Goal: Task Accomplishment & Management: Manage account settings

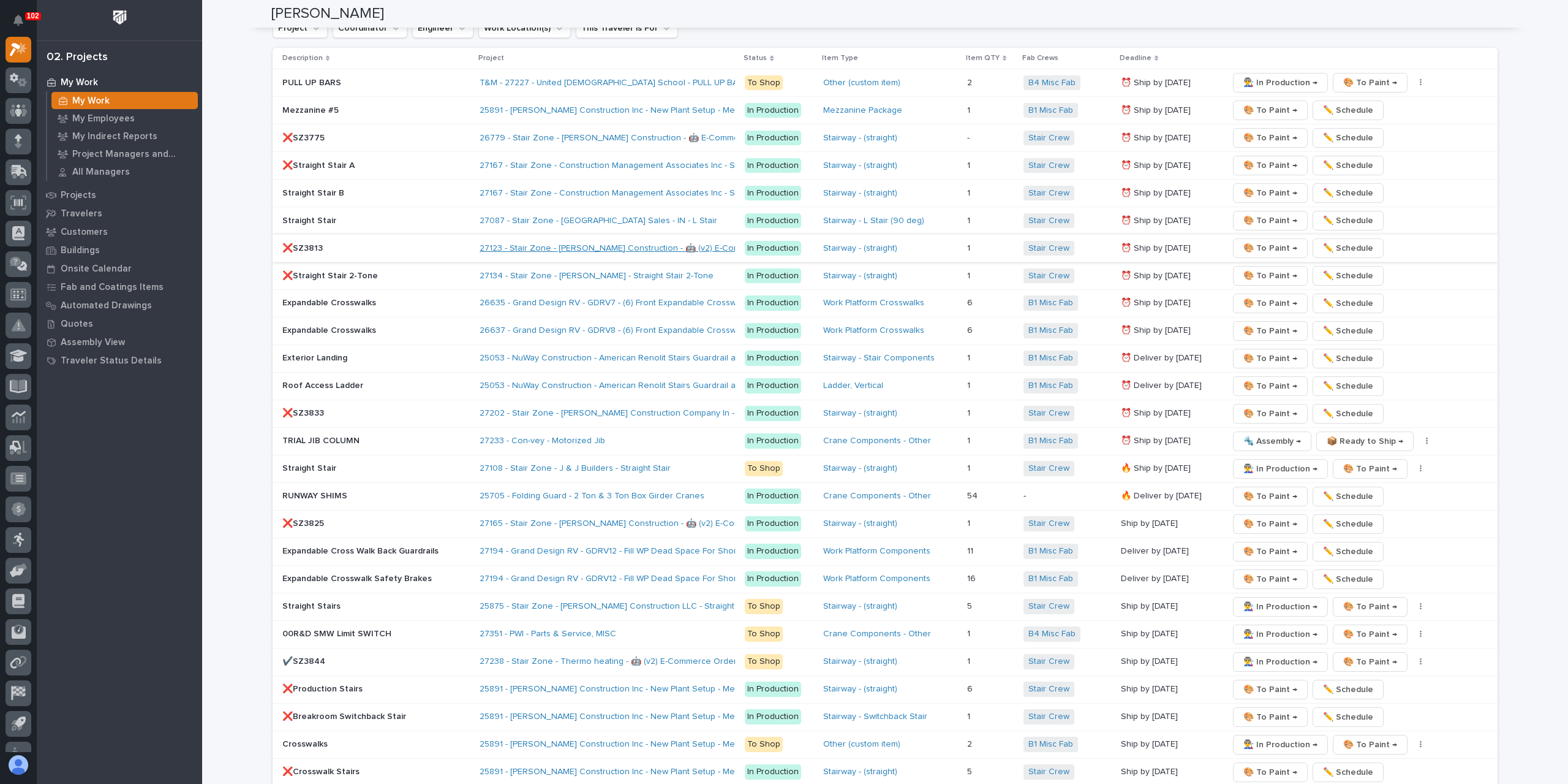
scroll to position [2022, 0]
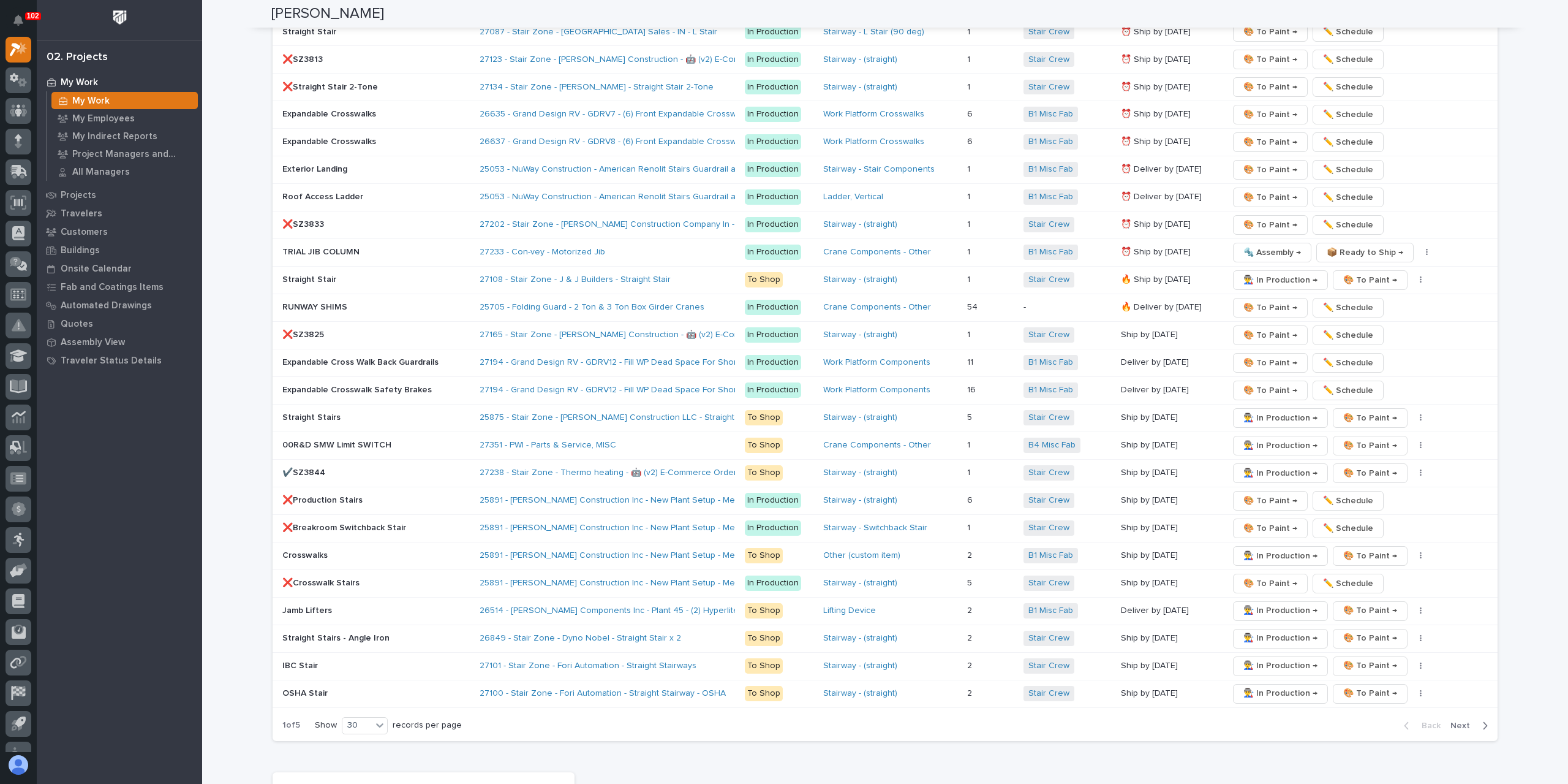
click at [333, 413] on p "Straight Stairs" at bounding box center [376, 418] width 188 height 10
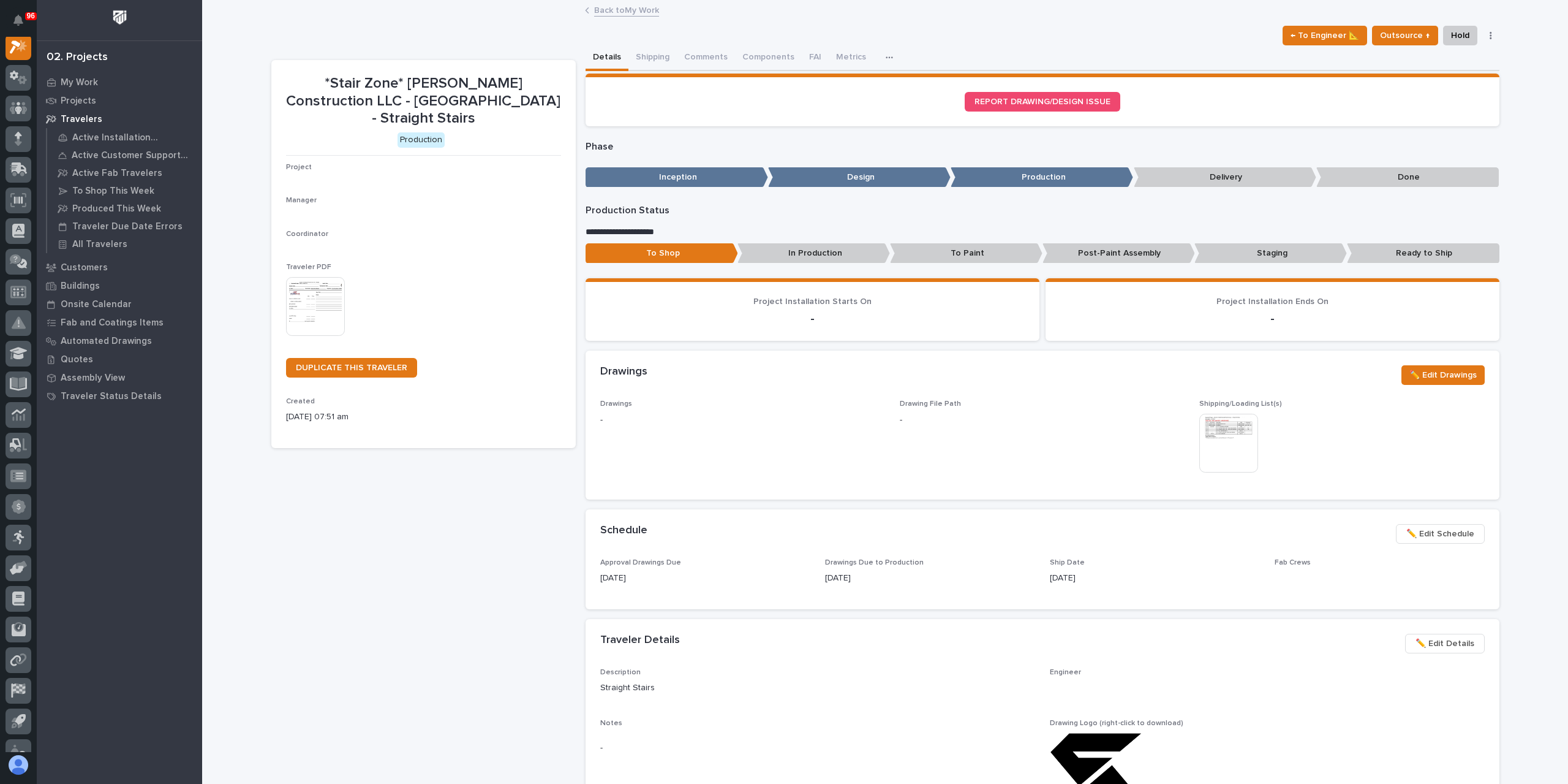
scroll to position [31, 0]
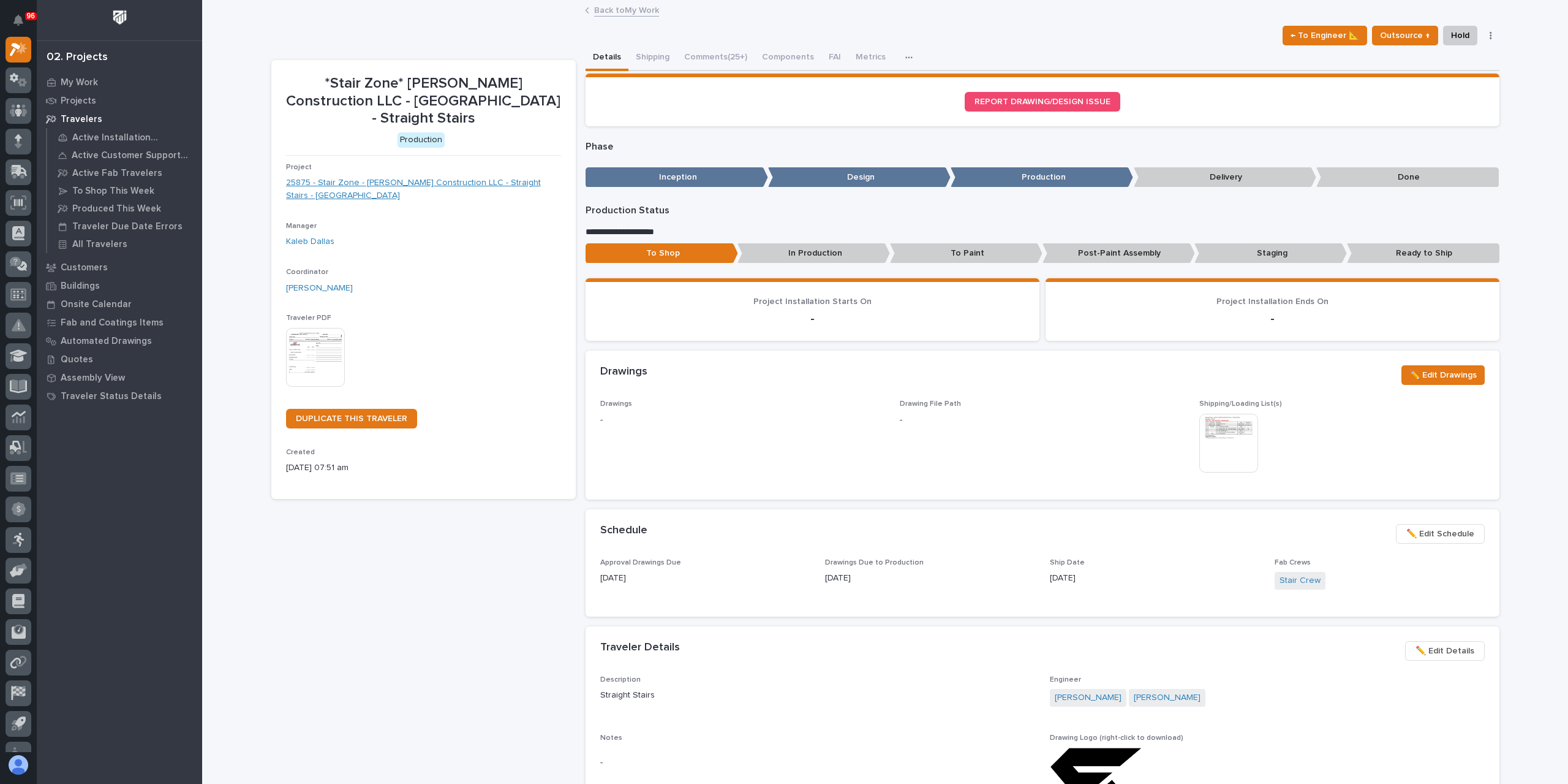
click at [382, 185] on link "25875 - Stair Zone - Landon W Roberts Construction LLC - Straight Stairs - Lemo…" at bounding box center [424, 189] width 275 height 26
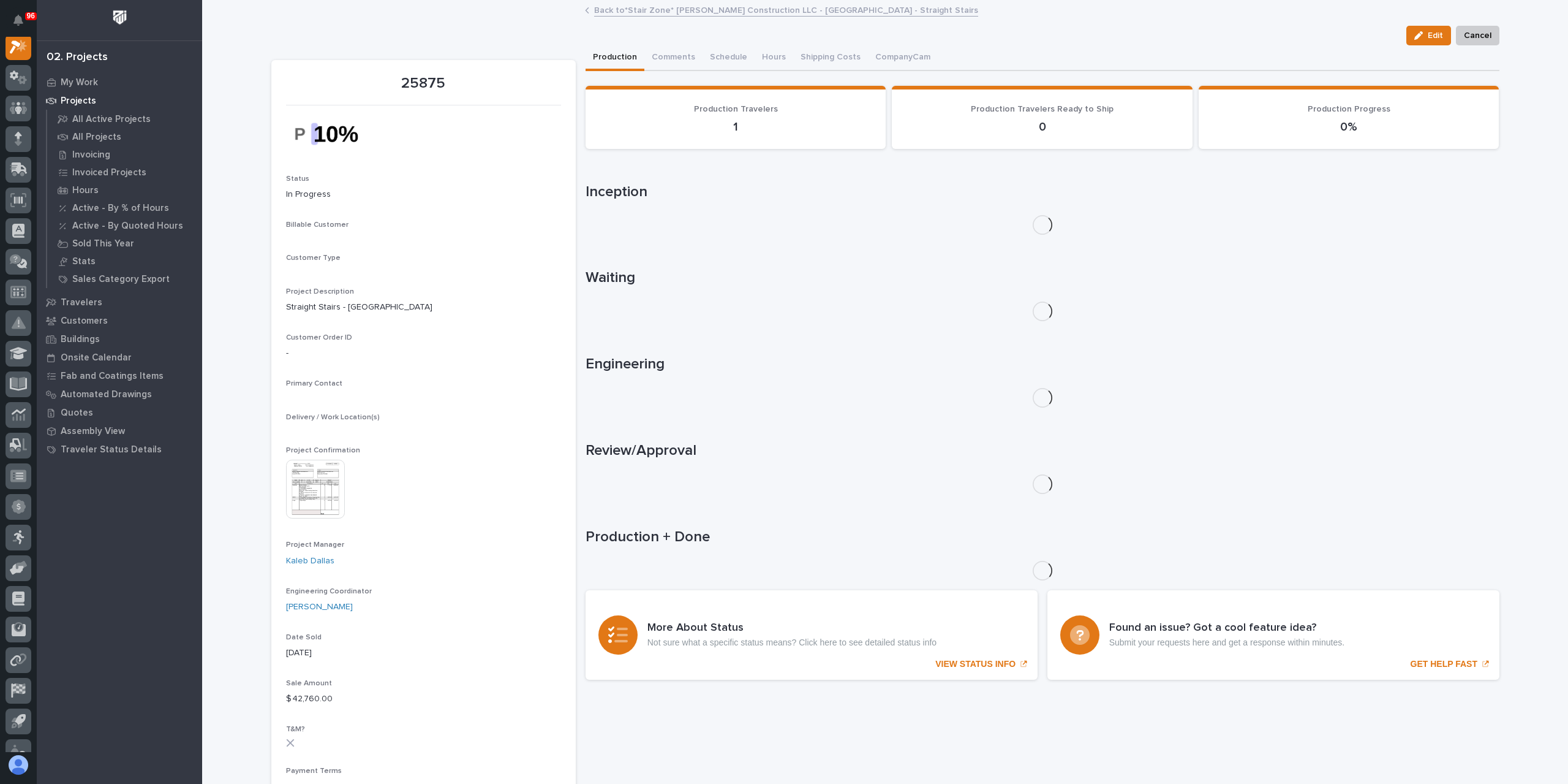
scroll to position [31, 0]
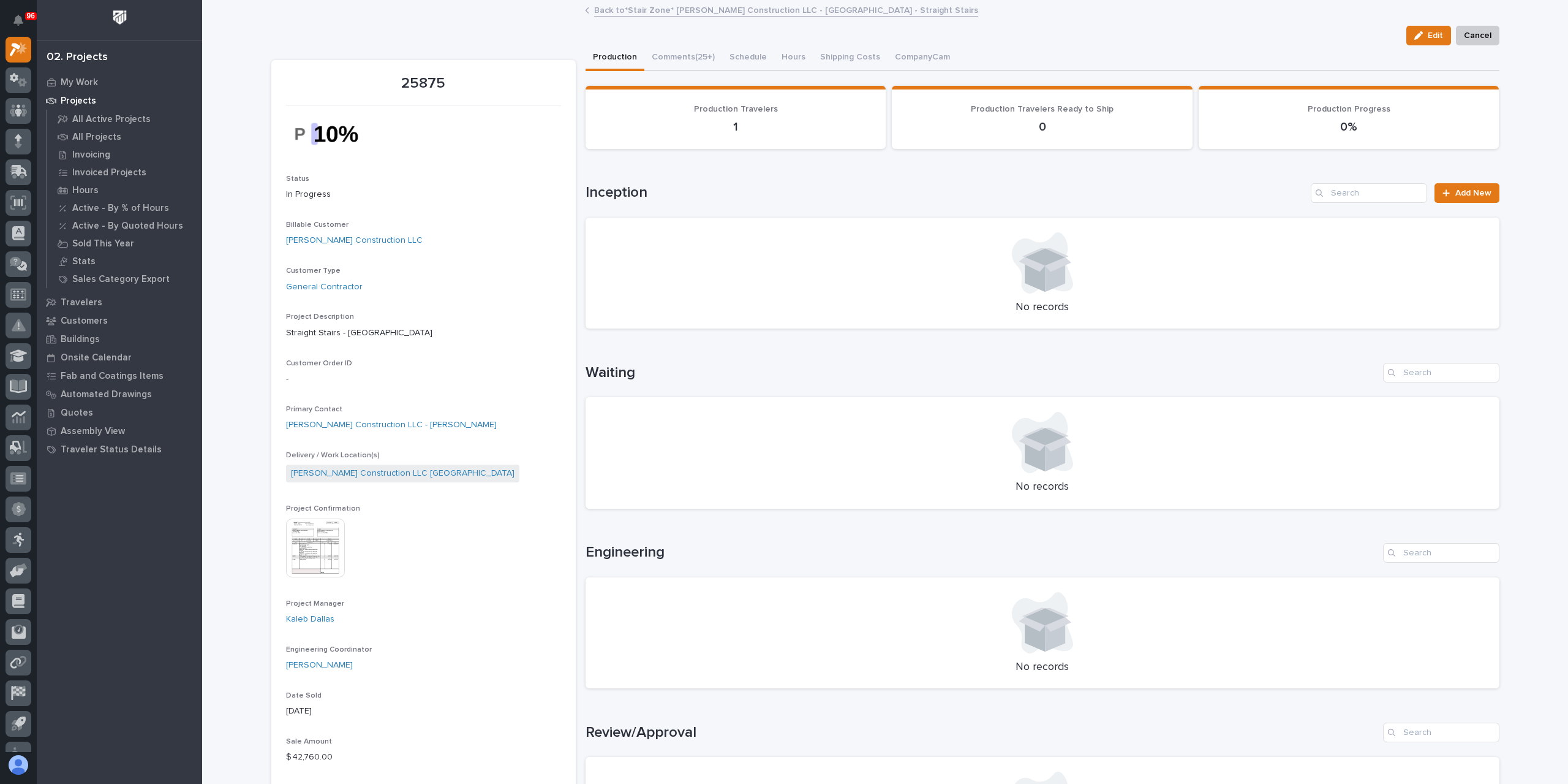
click at [301, 529] on img at bounding box center [315, 548] width 59 height 59
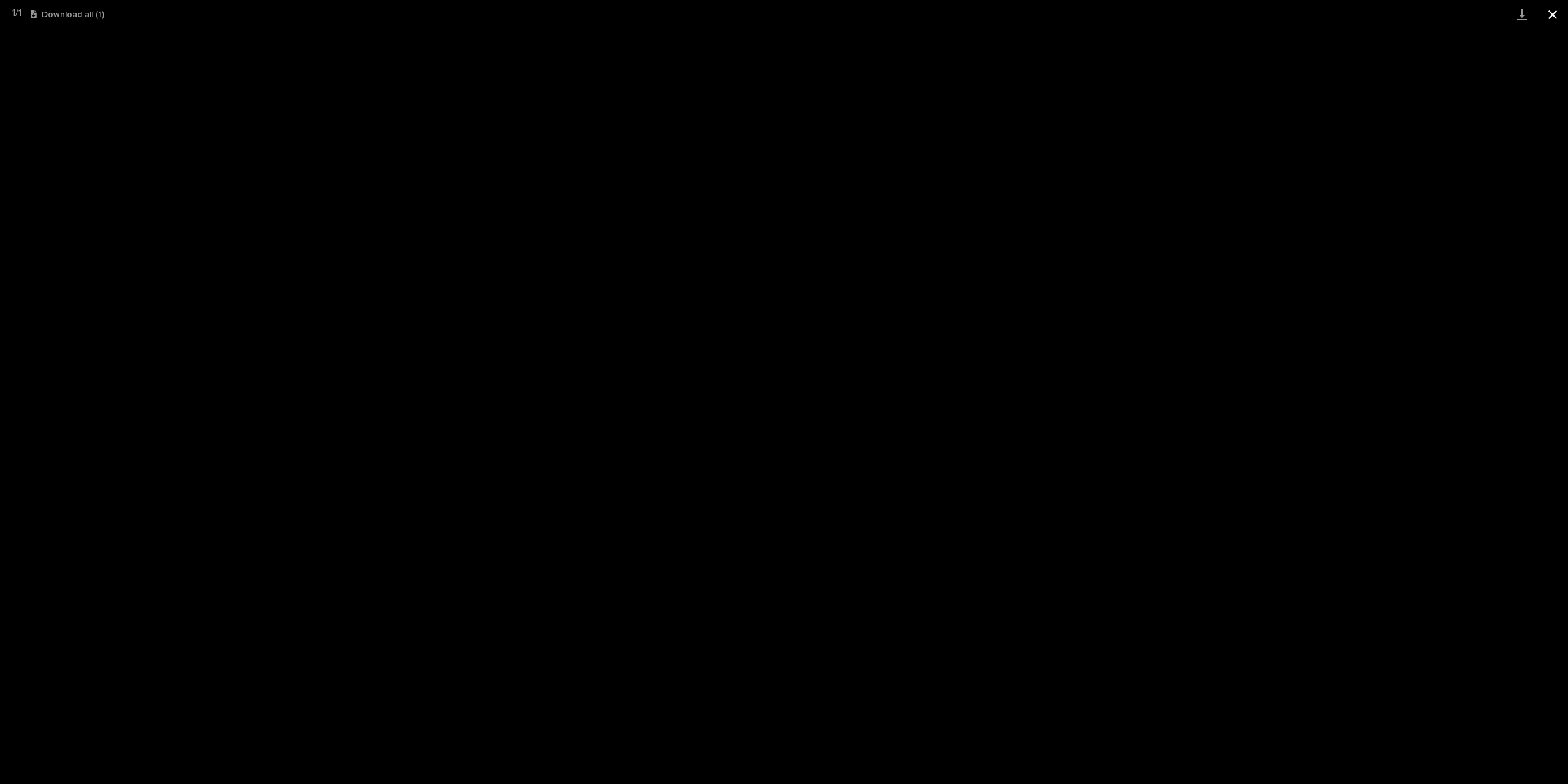
click at [1556, 20] on button "Close gallery" at bounding box center [1553, 14] width 31 height 28
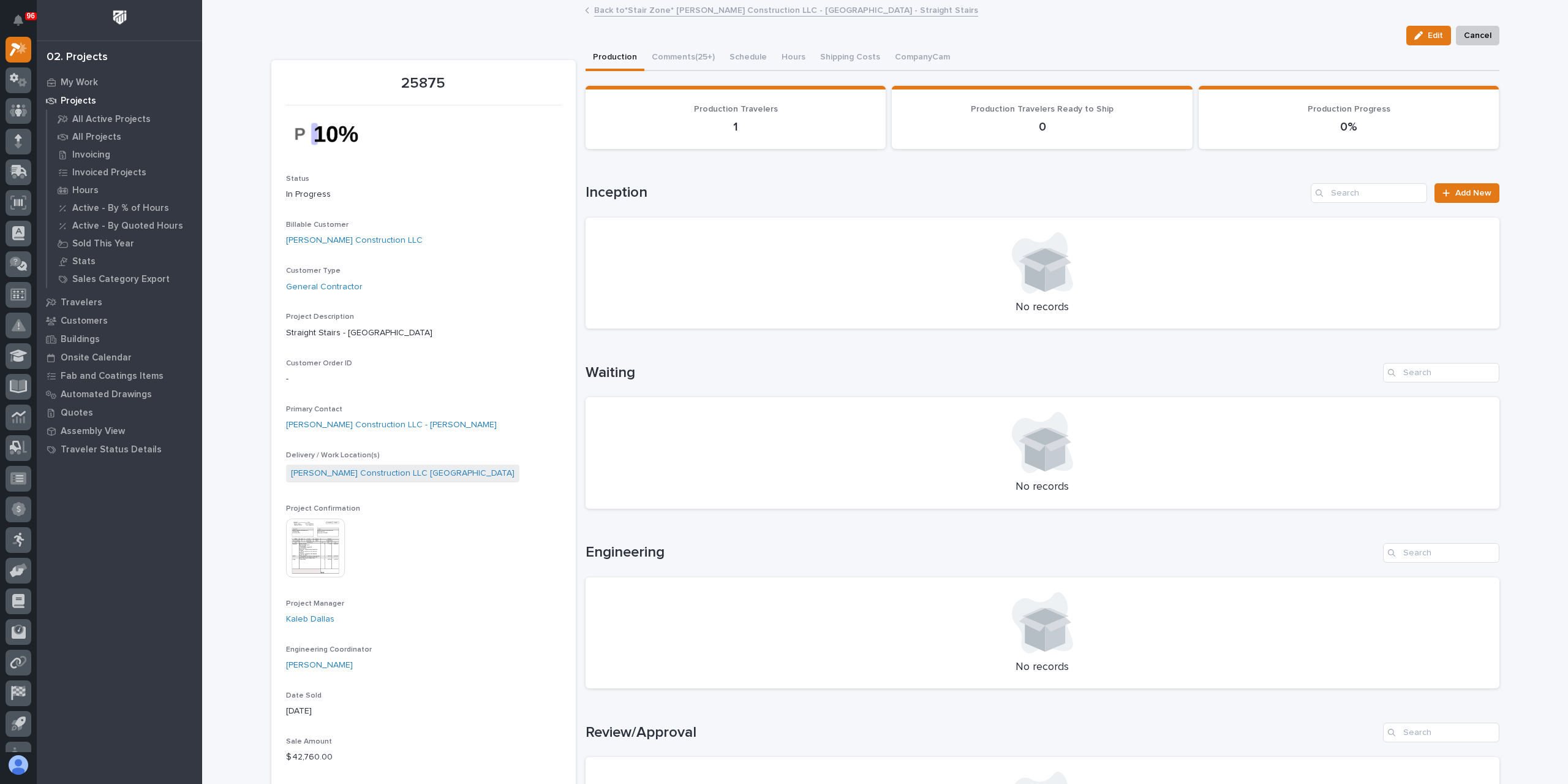
click at [649, 6] on link "Back to *Stair Zone* Landon W Roberts Construction LLC - Lemon Hill - Straight …" at bounding box center [787, 9] width 384 height 14
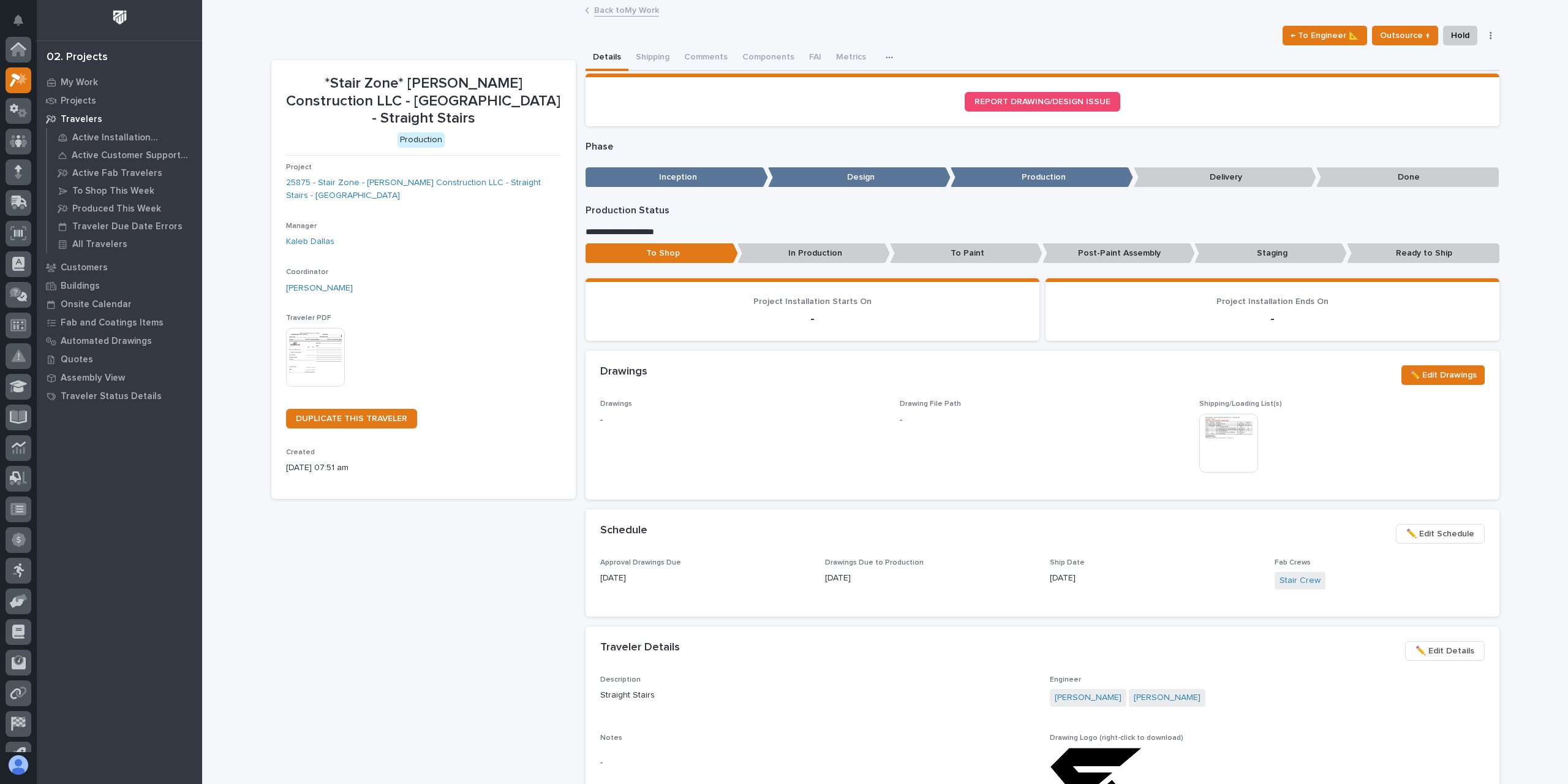
scroll to position [33, 0]
click at [868, 59] on button "Metrics" at bounding box center [871, 58] width 45 height 26
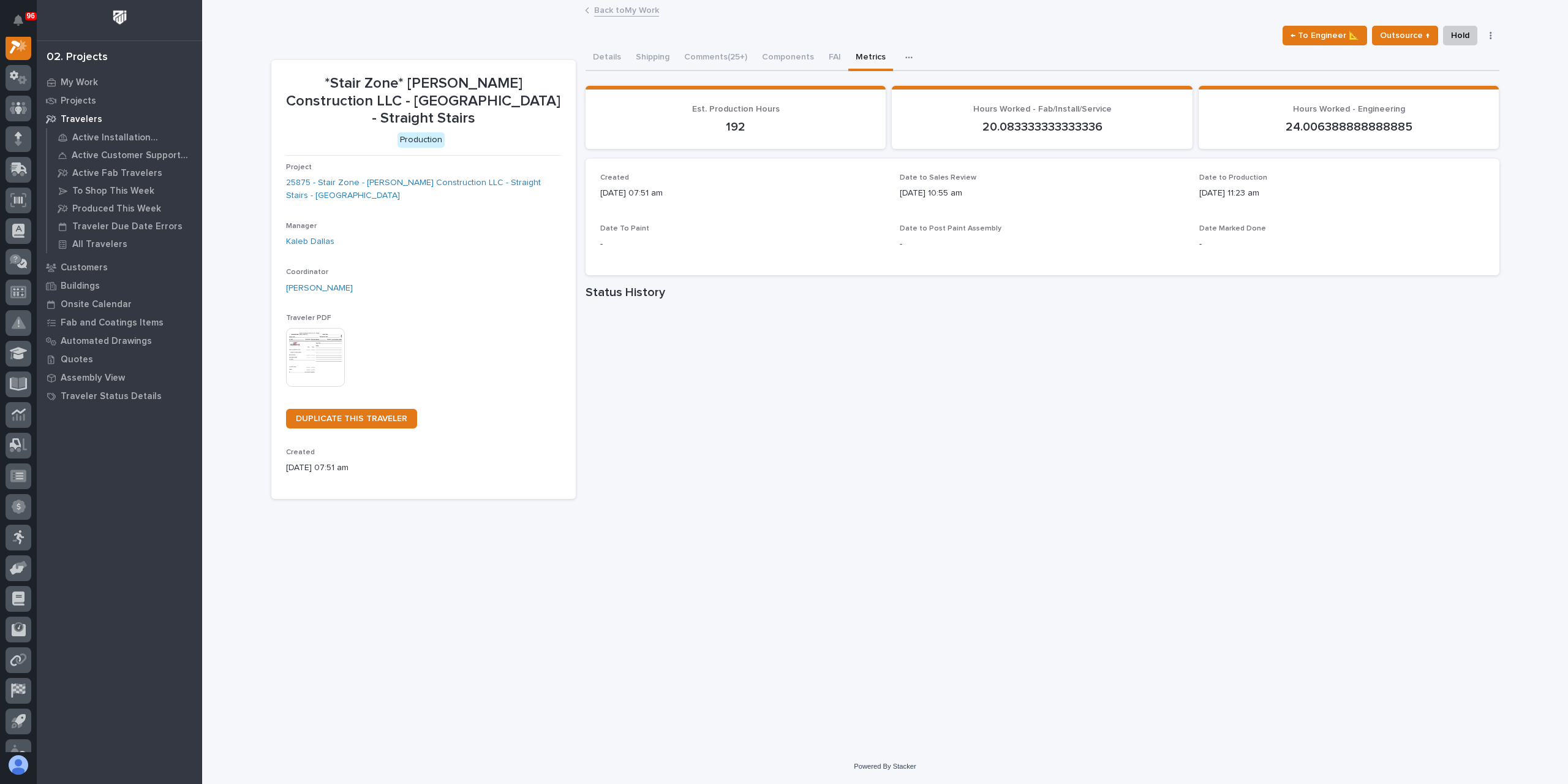
scroll to position [31, 0]
click at [611, 11] on link "Back to My Work" at bounding box center [627, 9] width 65 height 14
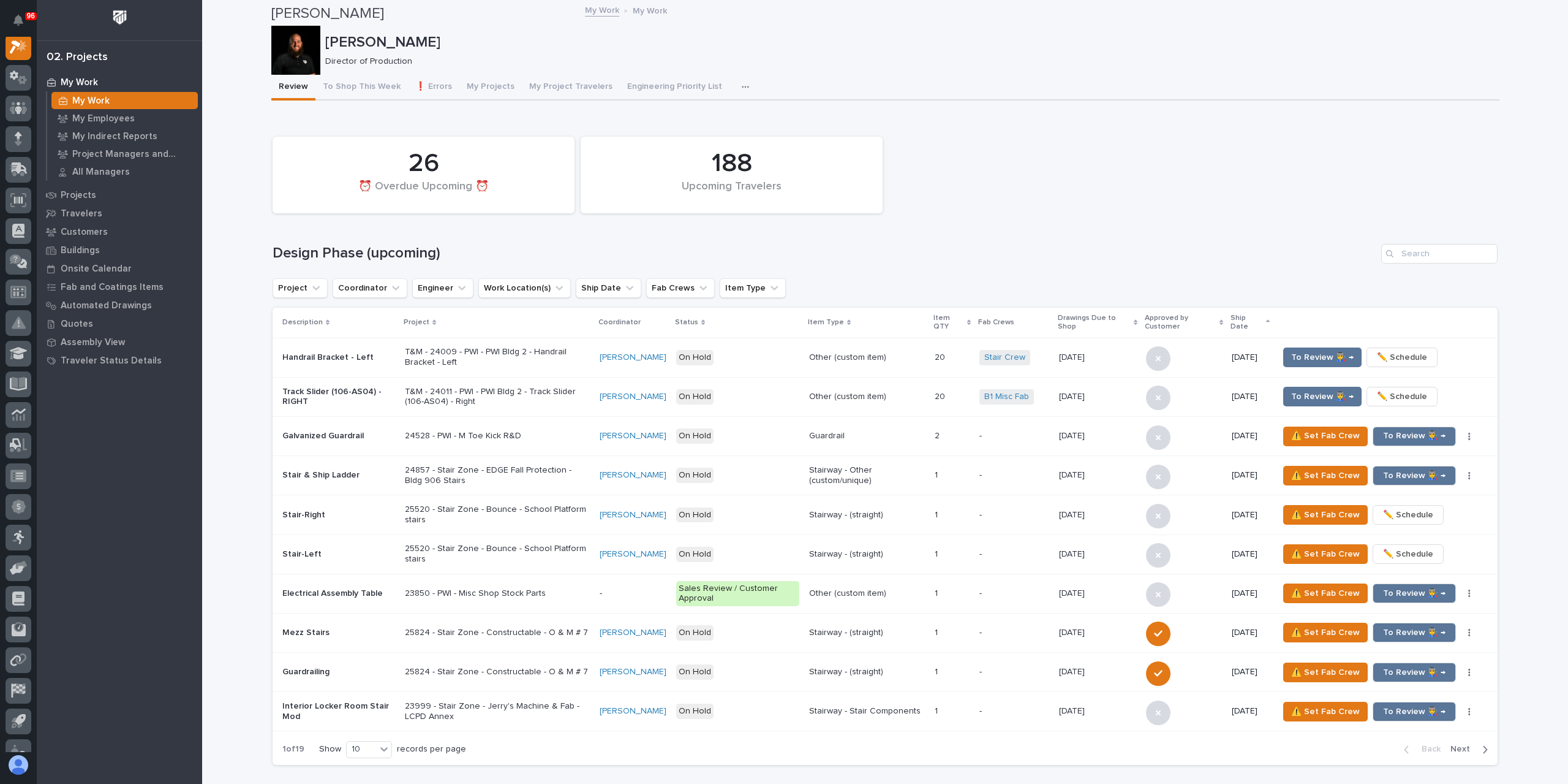
scroll to position [1471, 0]
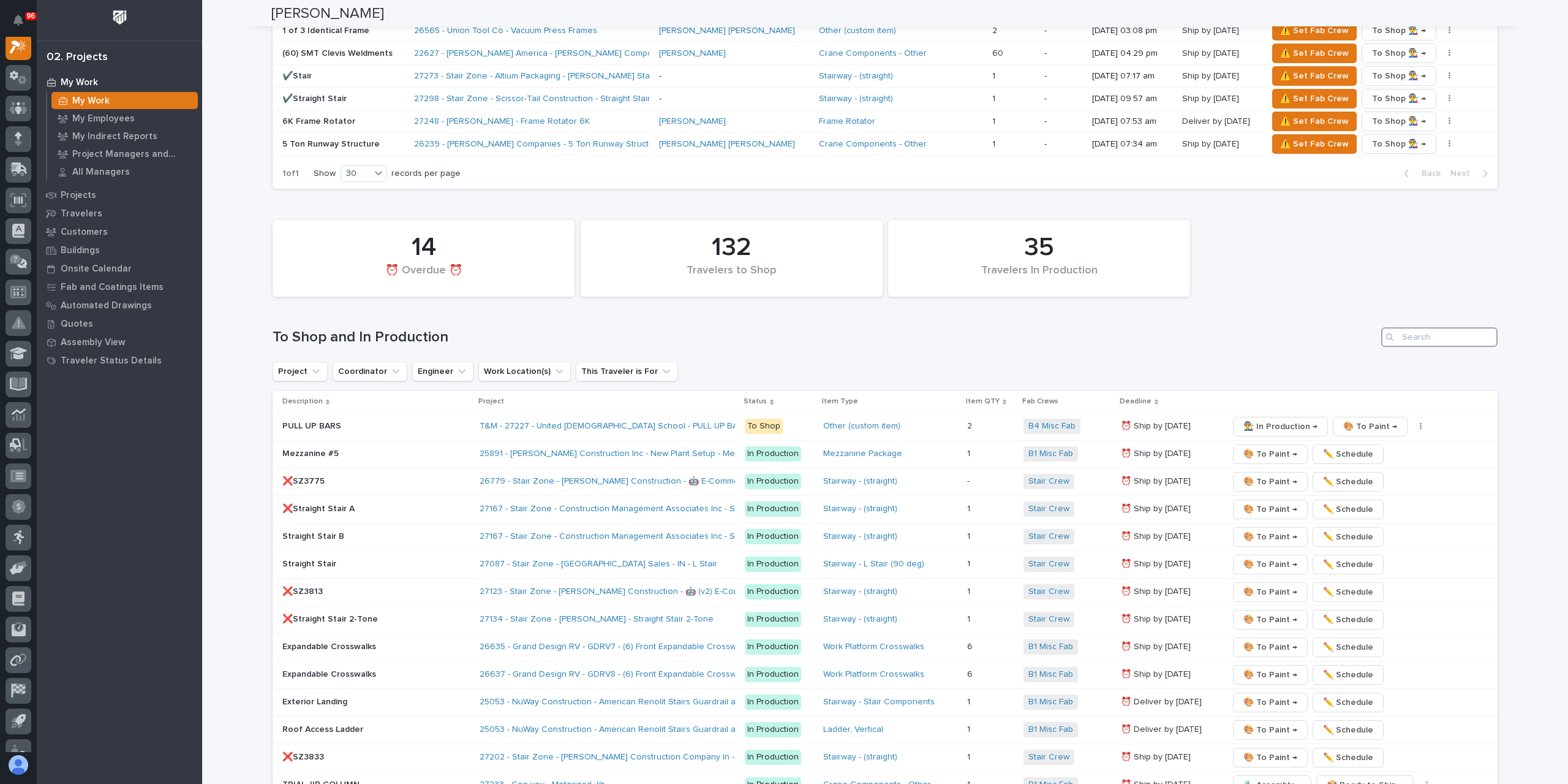
click at [1428, 332] on input "Search" at bounding box center [1439, 337] width 116 height 20
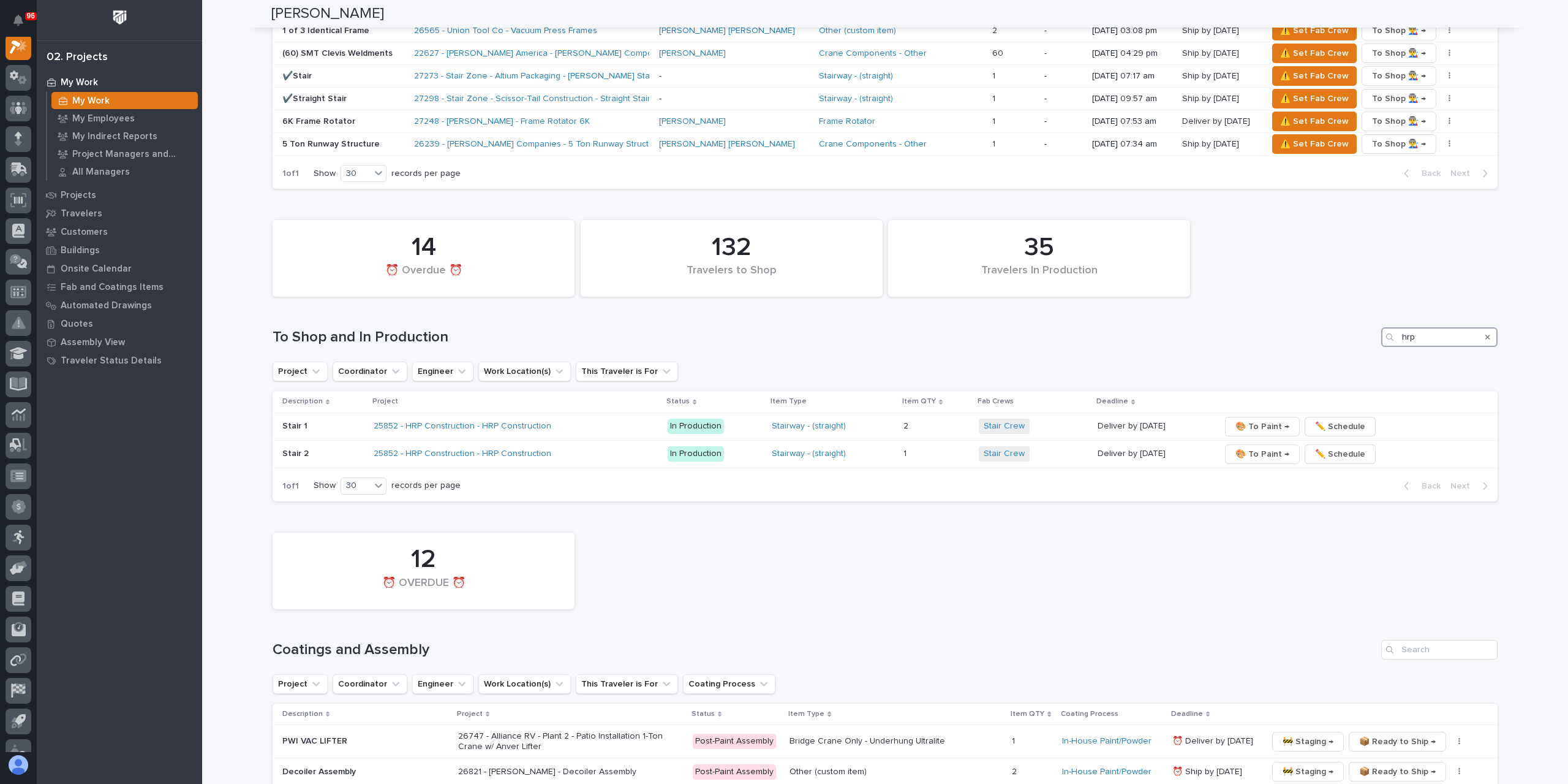
type input "hrp"
click at [1485, 333] on icon "Search" at bounding box center [1488, 337] width 5 height 7
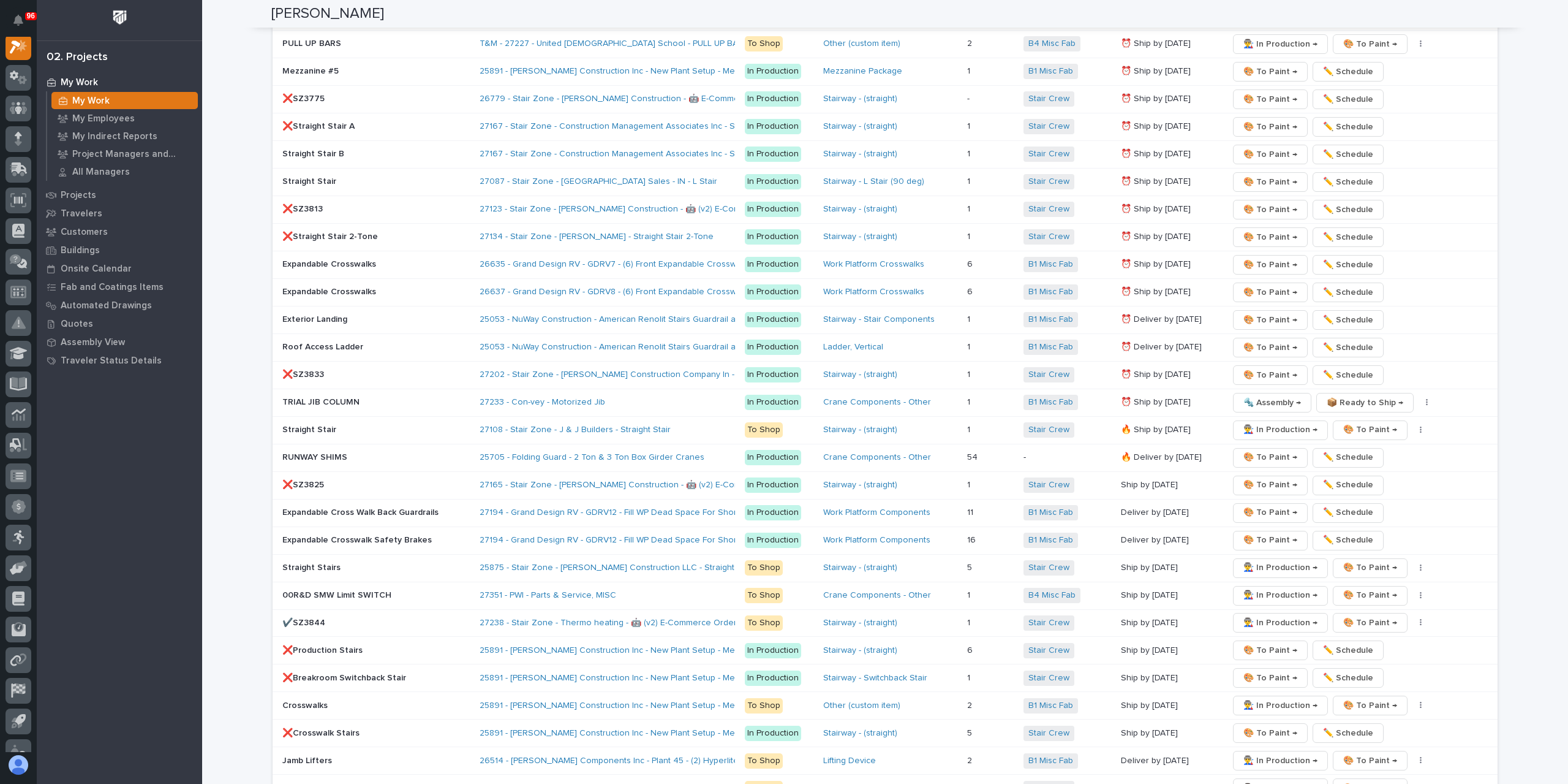
scroll to position [1976, 0]
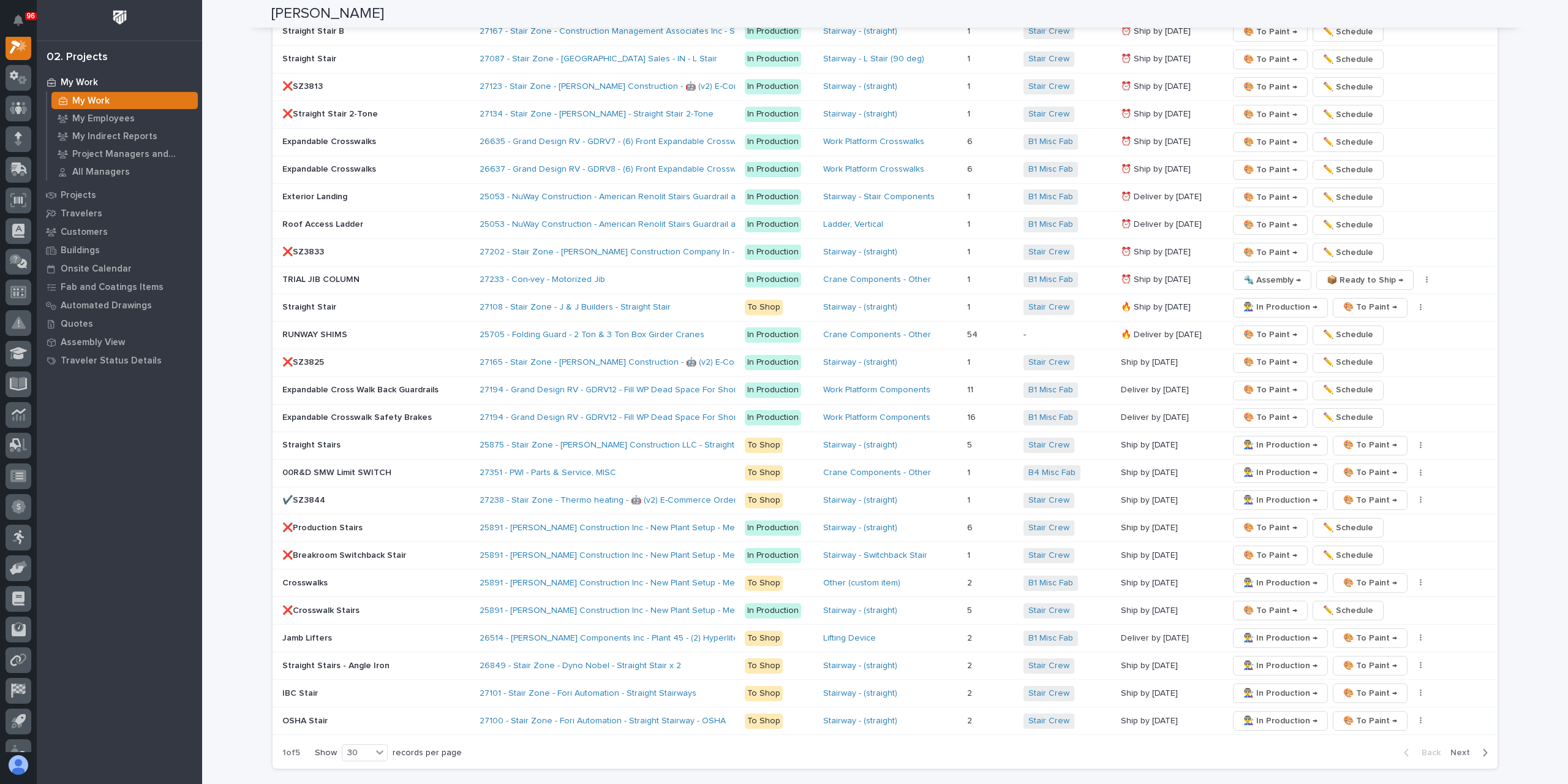
click at [1453, 747] on span "Next" at bounding box center [1464, 753] width 27 height 11
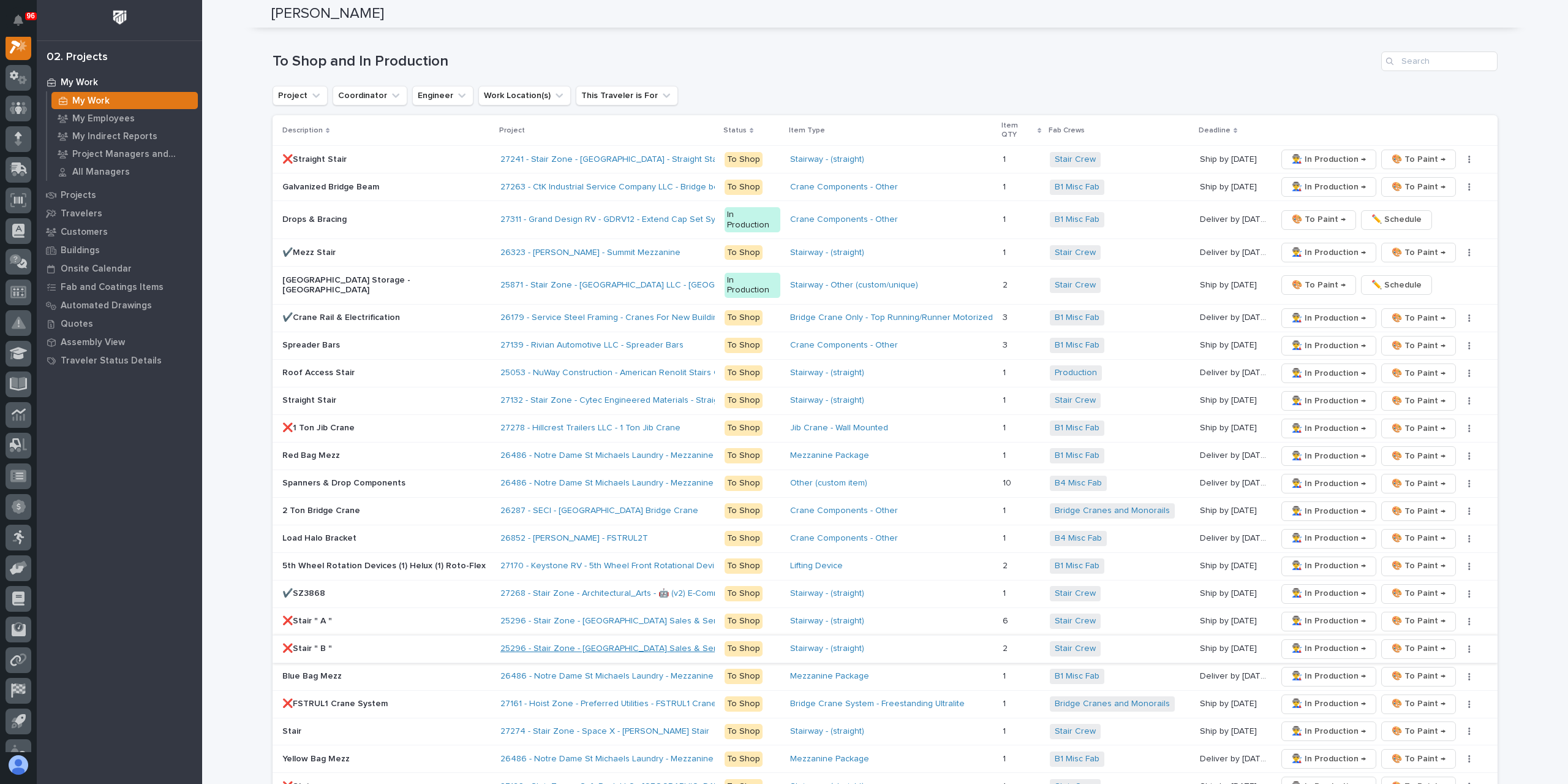
scroll to position [1731, 0]
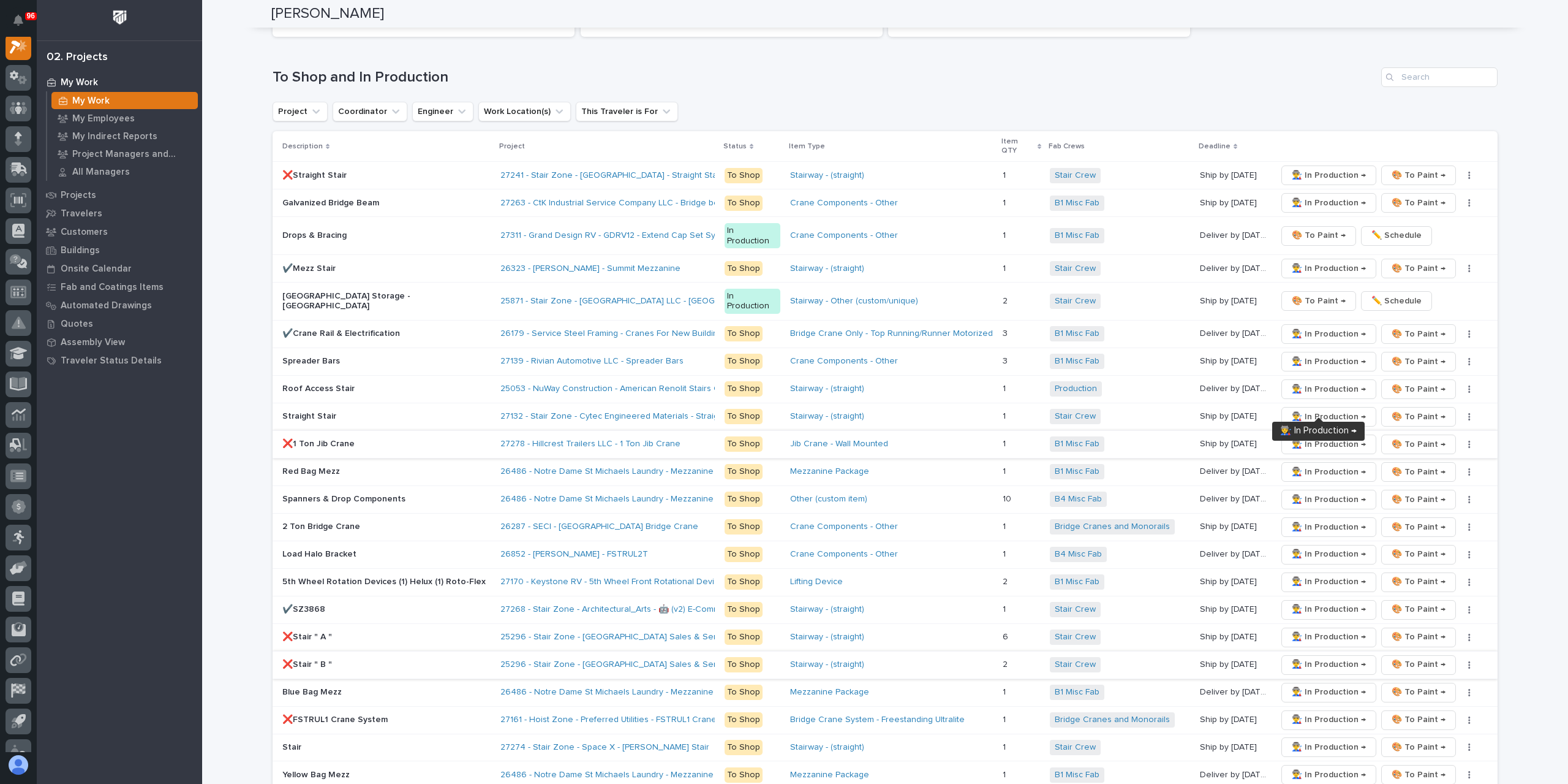
click at [1312, 437] on span "👨‍🏭 In Production →" at bounding box center [1328, 444] width 74 height 15
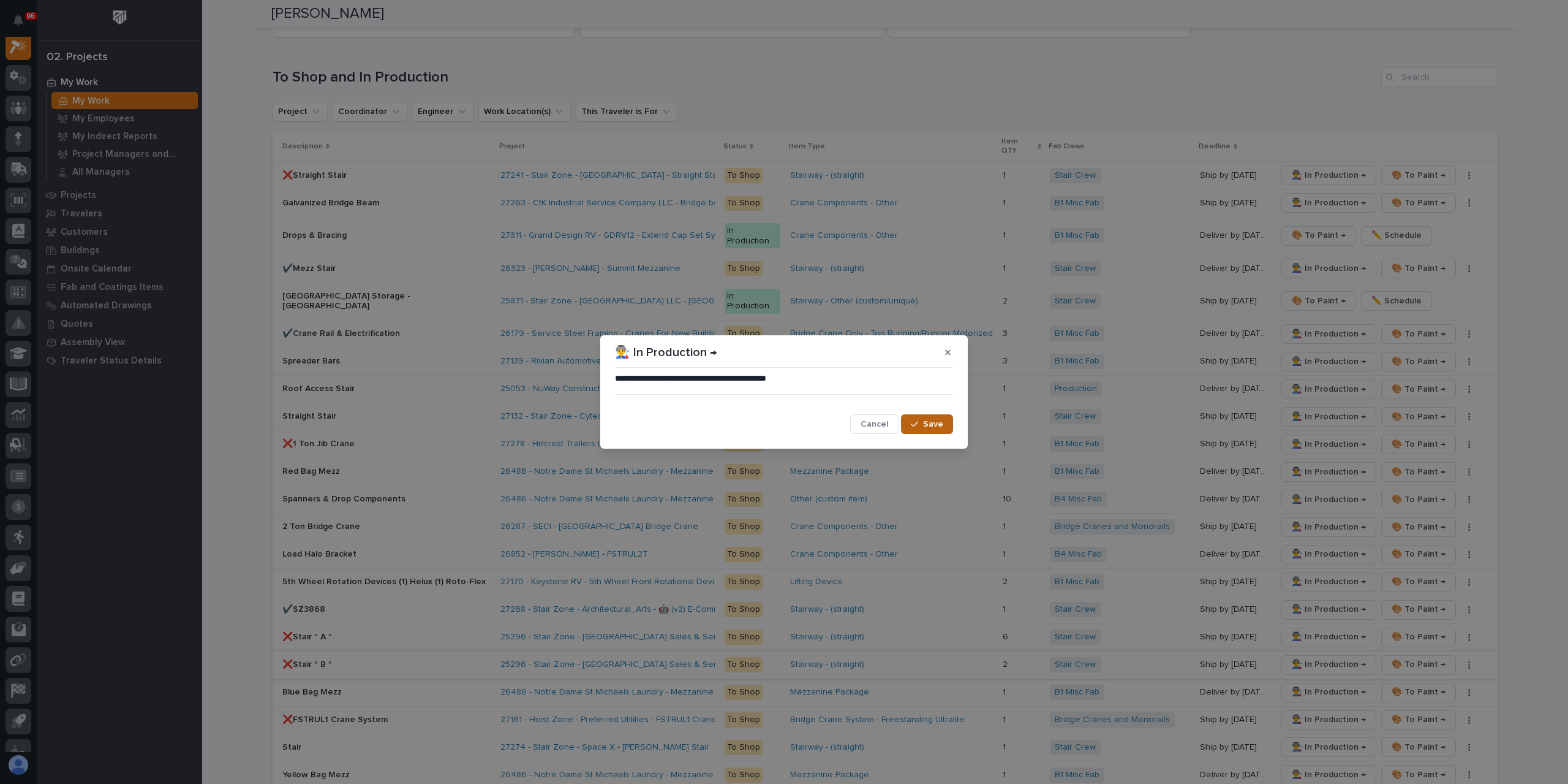
click at [941, 427] on span "Save" at bounding box center [933, 424] width 20 height 11
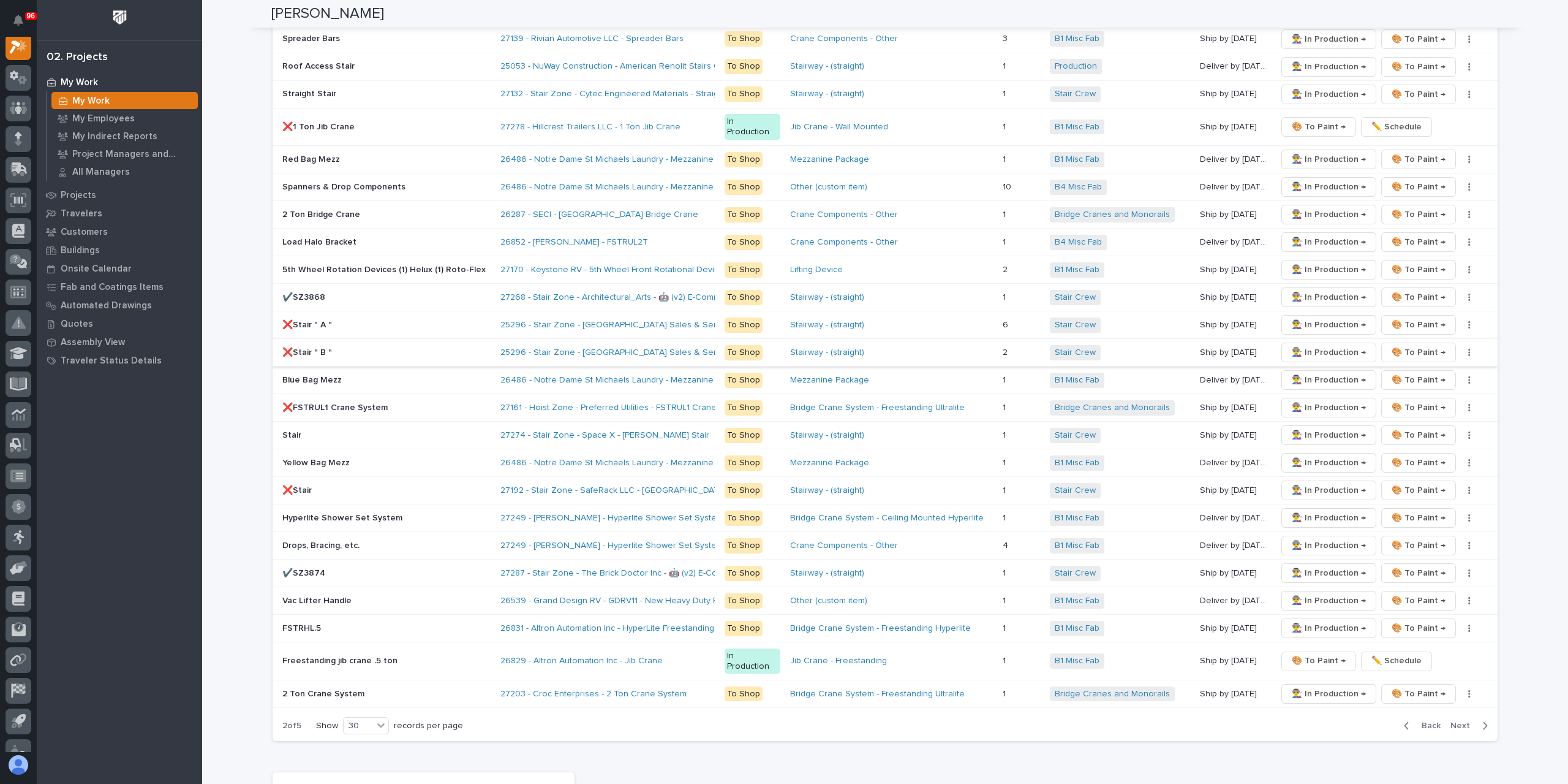
scroll to position [2098, 0]
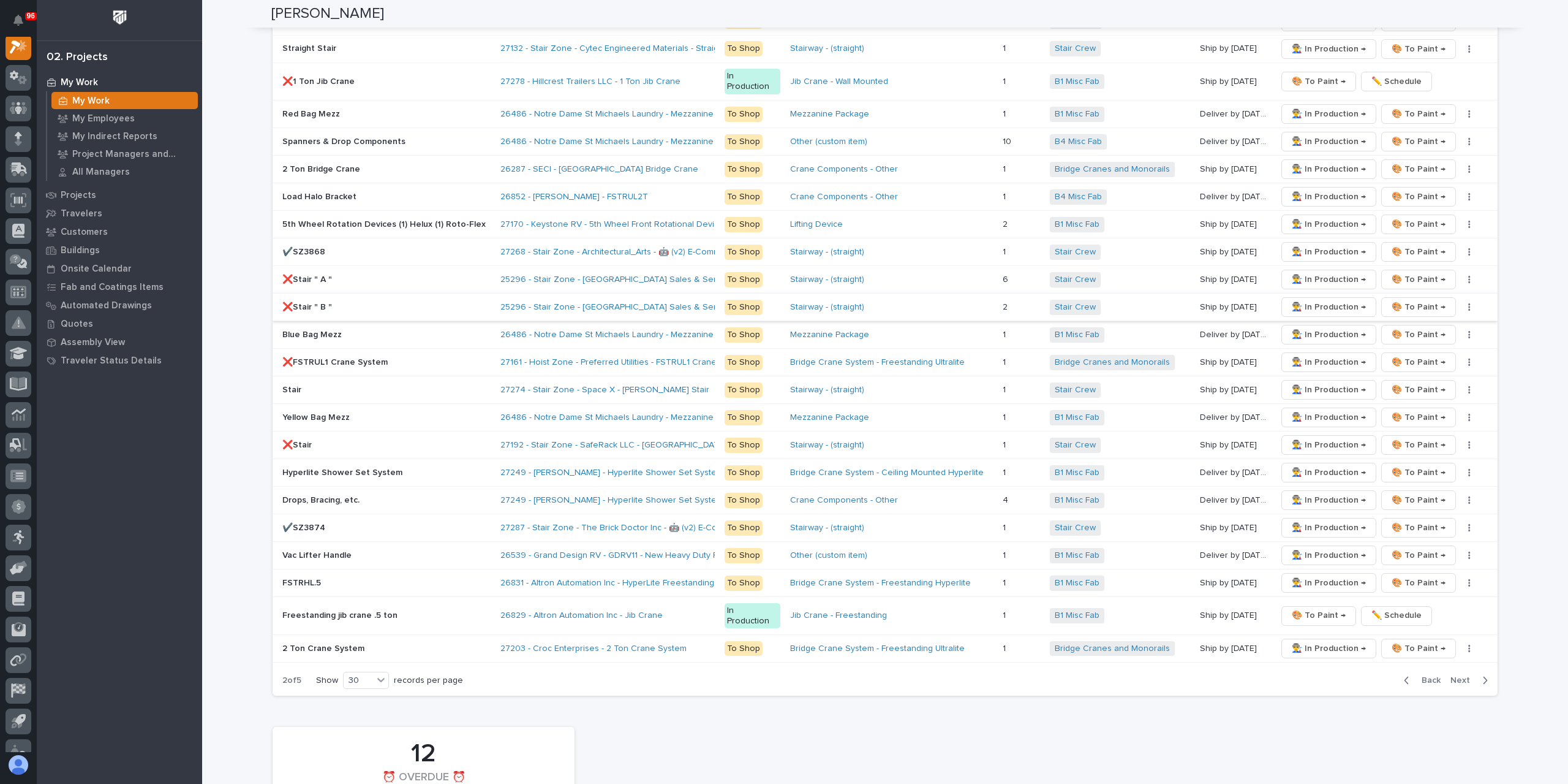
click at [1465, 675] on span "Next" at bounding box center [1464, 680] width 27 height 11
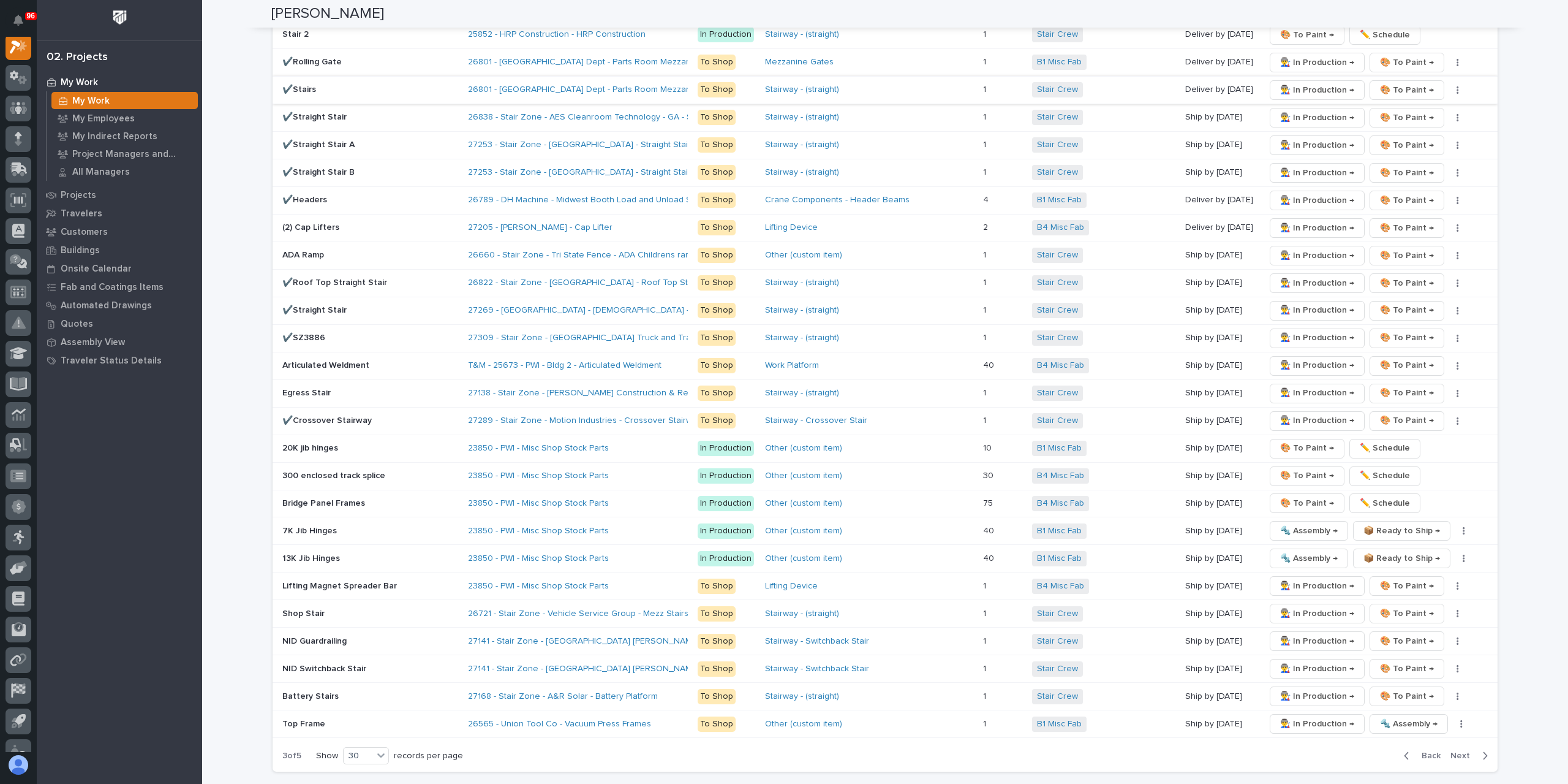
scroll to position [1976, 0]
click at [1458, 747] on span "Next" at bounding box center [1464, 753] width 27 height 11
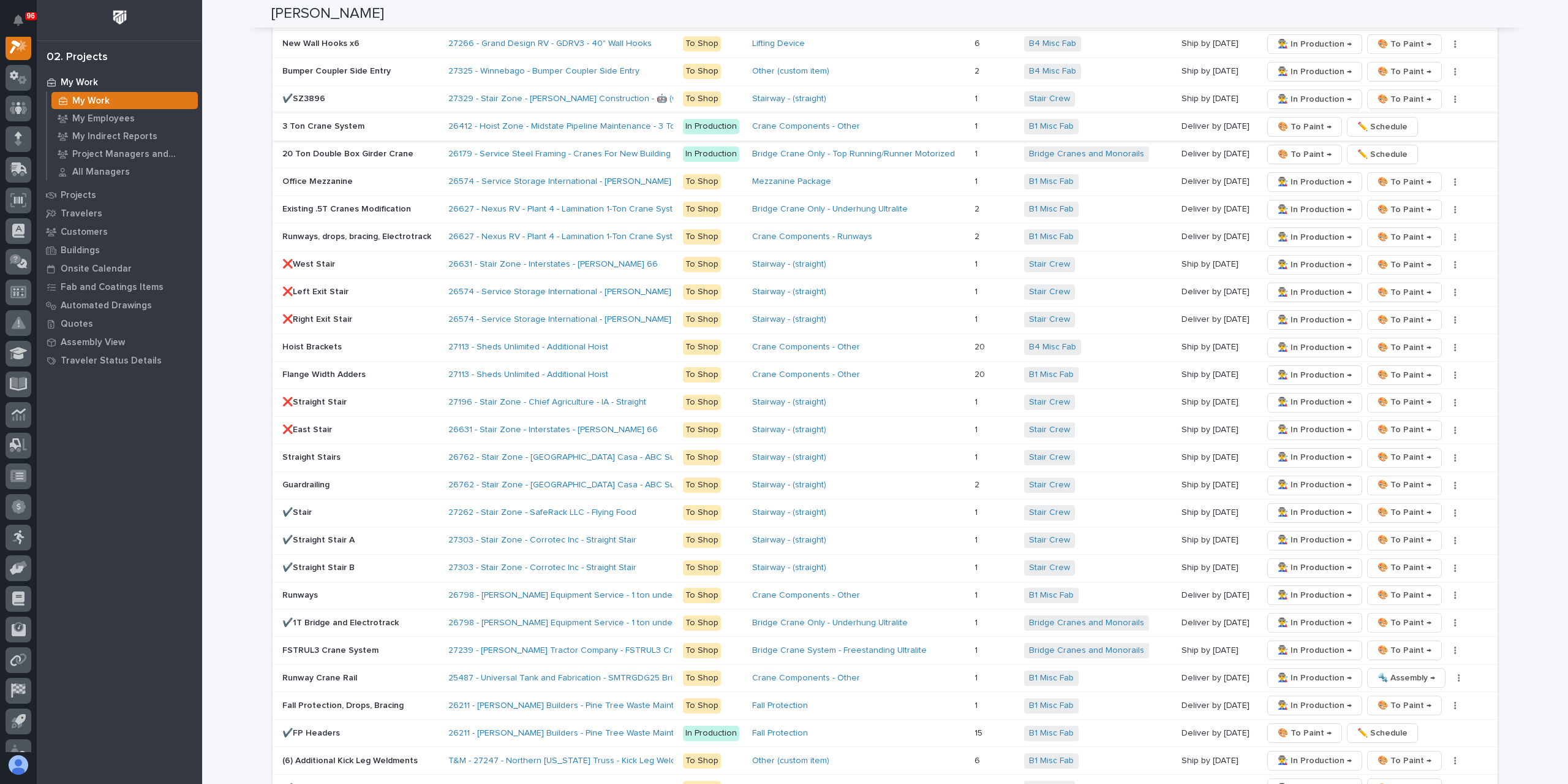
scroll to position [1547, 0]
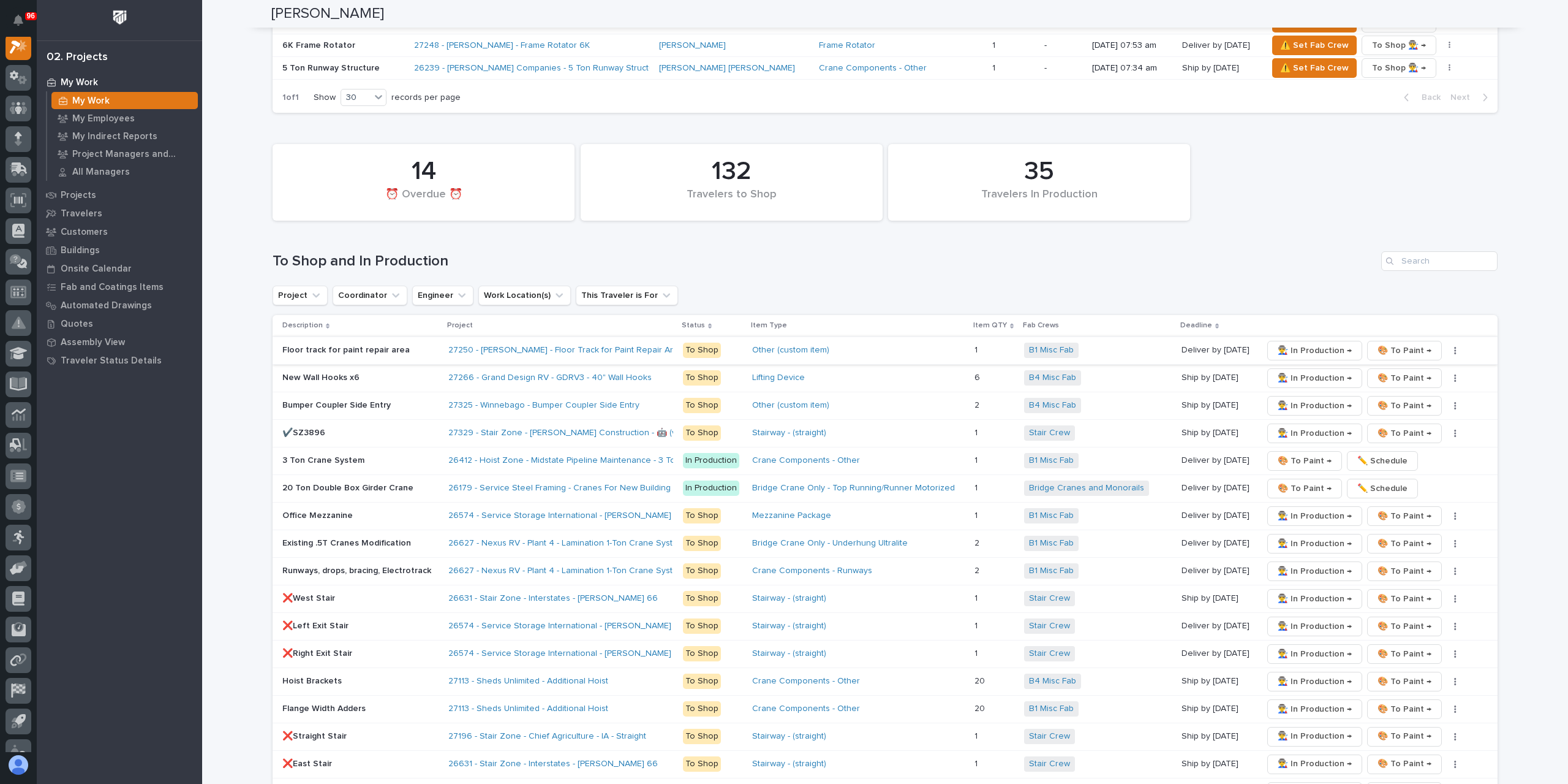
click at [1302, 343] on span "👨‍🏭 In Production →" at bounding box center [1315, 351] width 74 height 15
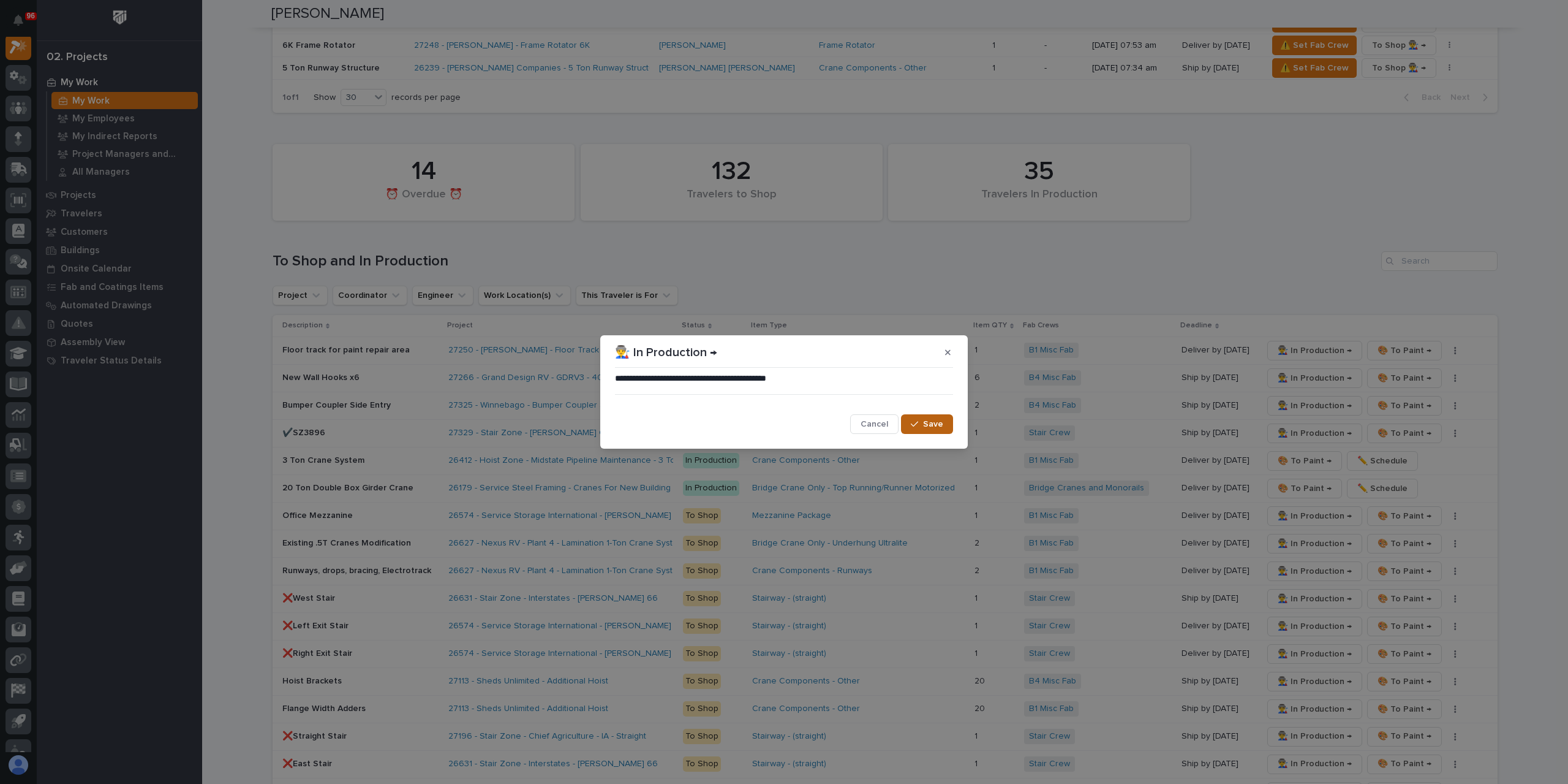
click at [930, 420] on span "Save" at bounding box center [933, 424] width 20 height 11
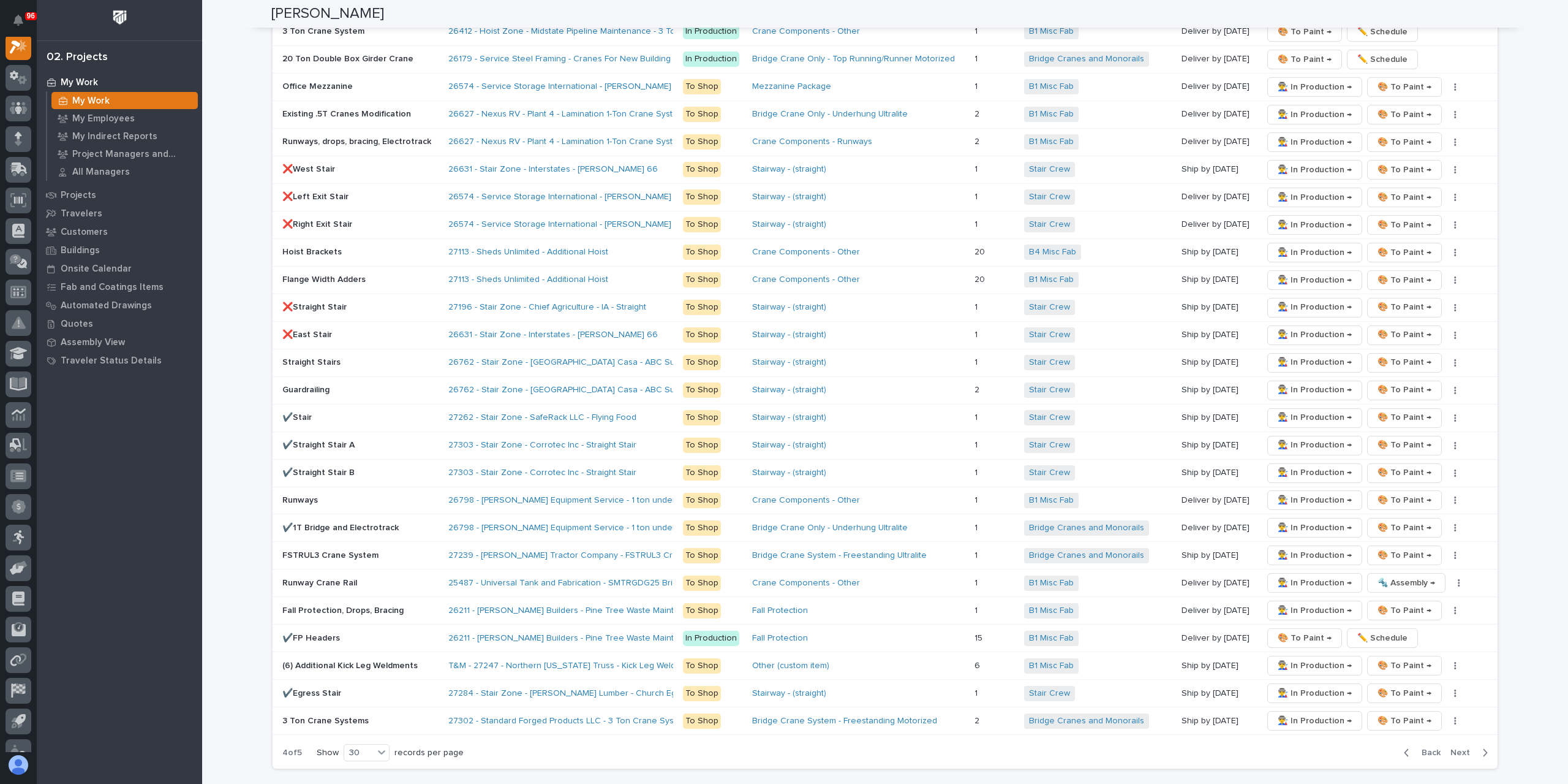
scroll to position [1976, 0]
click at [1460, 747] on span "Next" at bounding box center [1464, 753] width 27 height 11
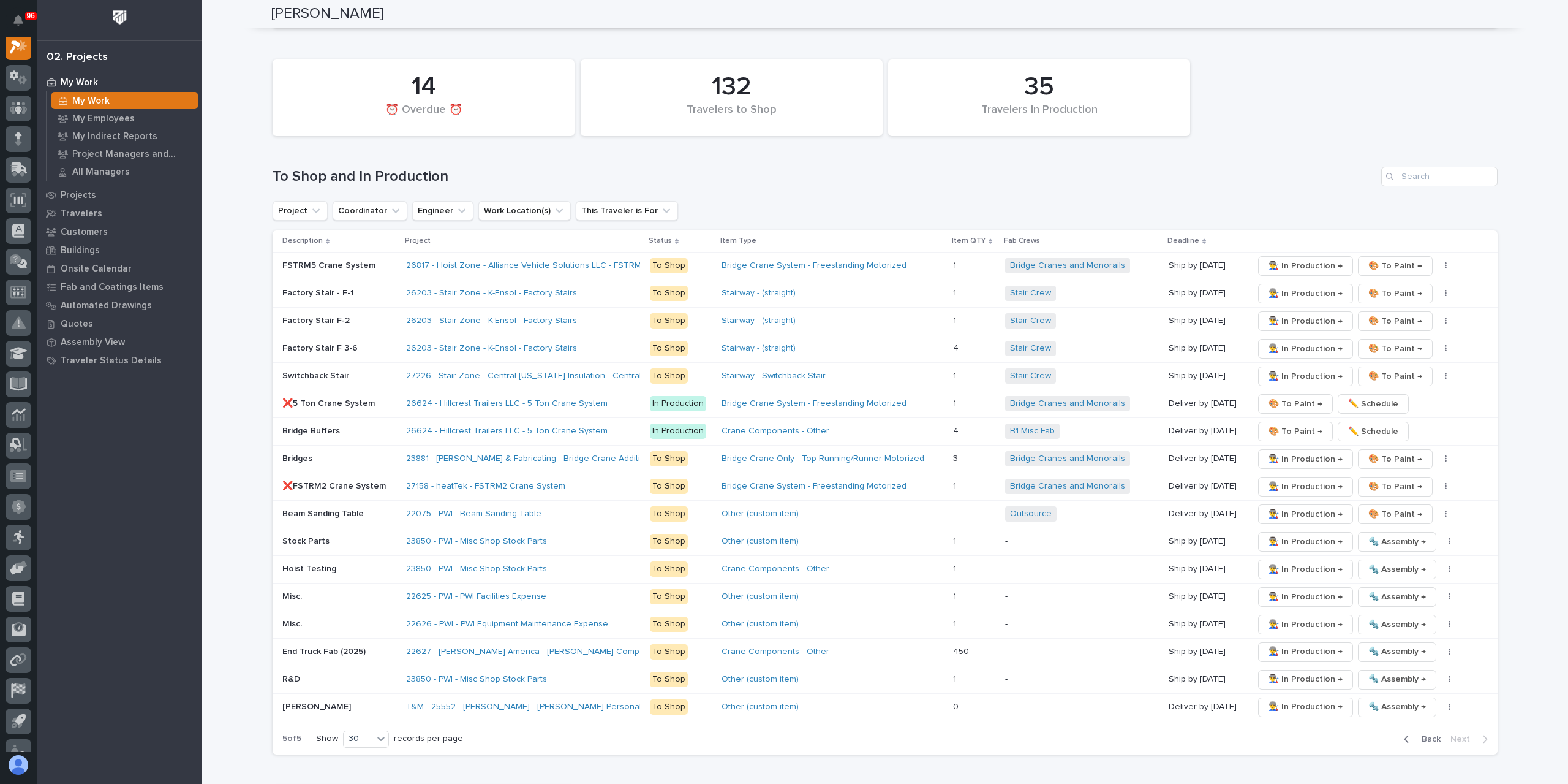
scroll to position [1614, 0]
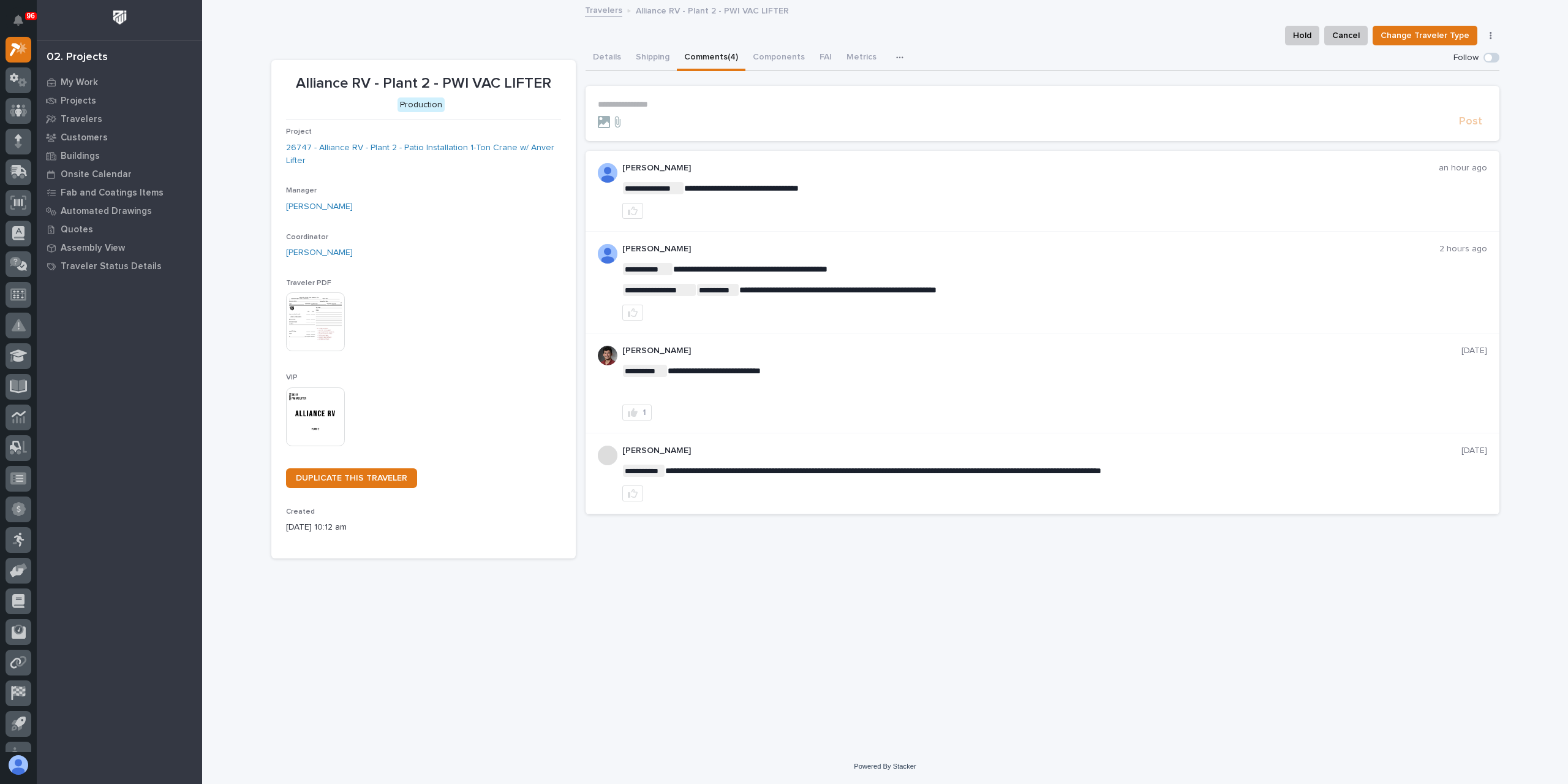
click at [646, 102] on p "**********" at bounding box center [1043, 104] width 890 height 10
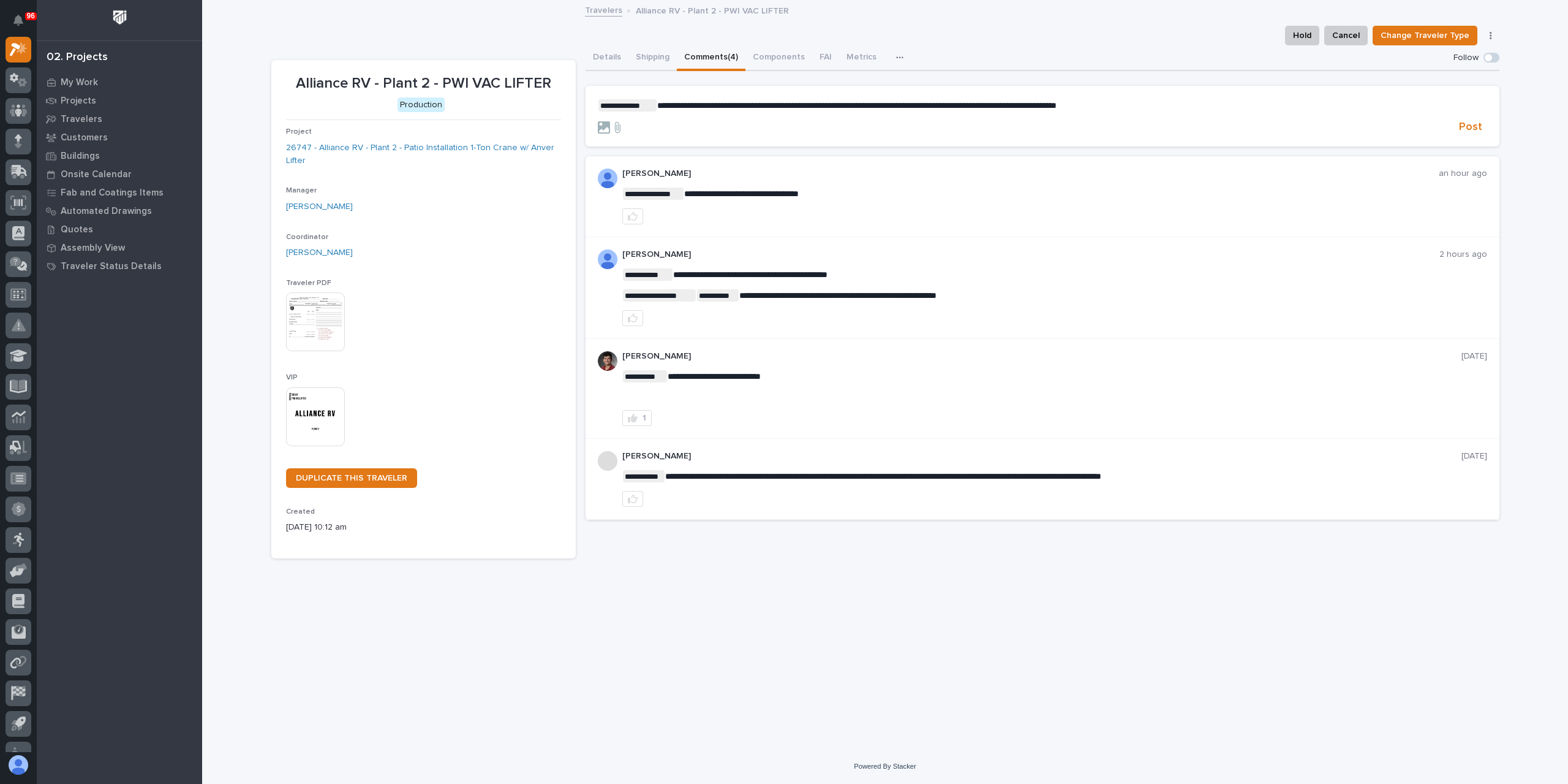
click at [1472, 116] on form "**********" at bounding box center [1043, 117] width 890 height 36
click at [1464, 123] on span "Post" at bounding box center [1471, 126] width 23 height 14
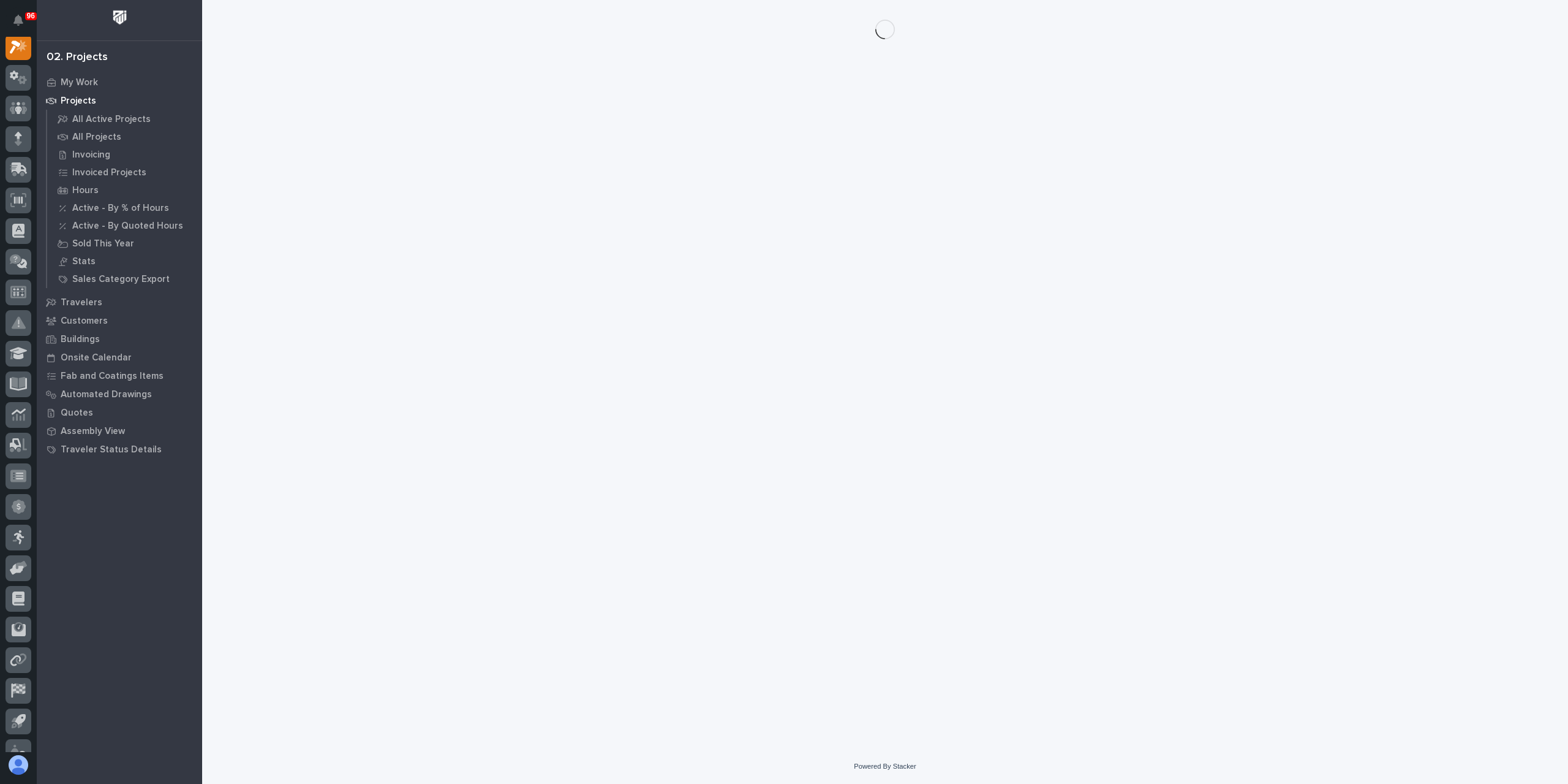
scroll to position [31, 0]
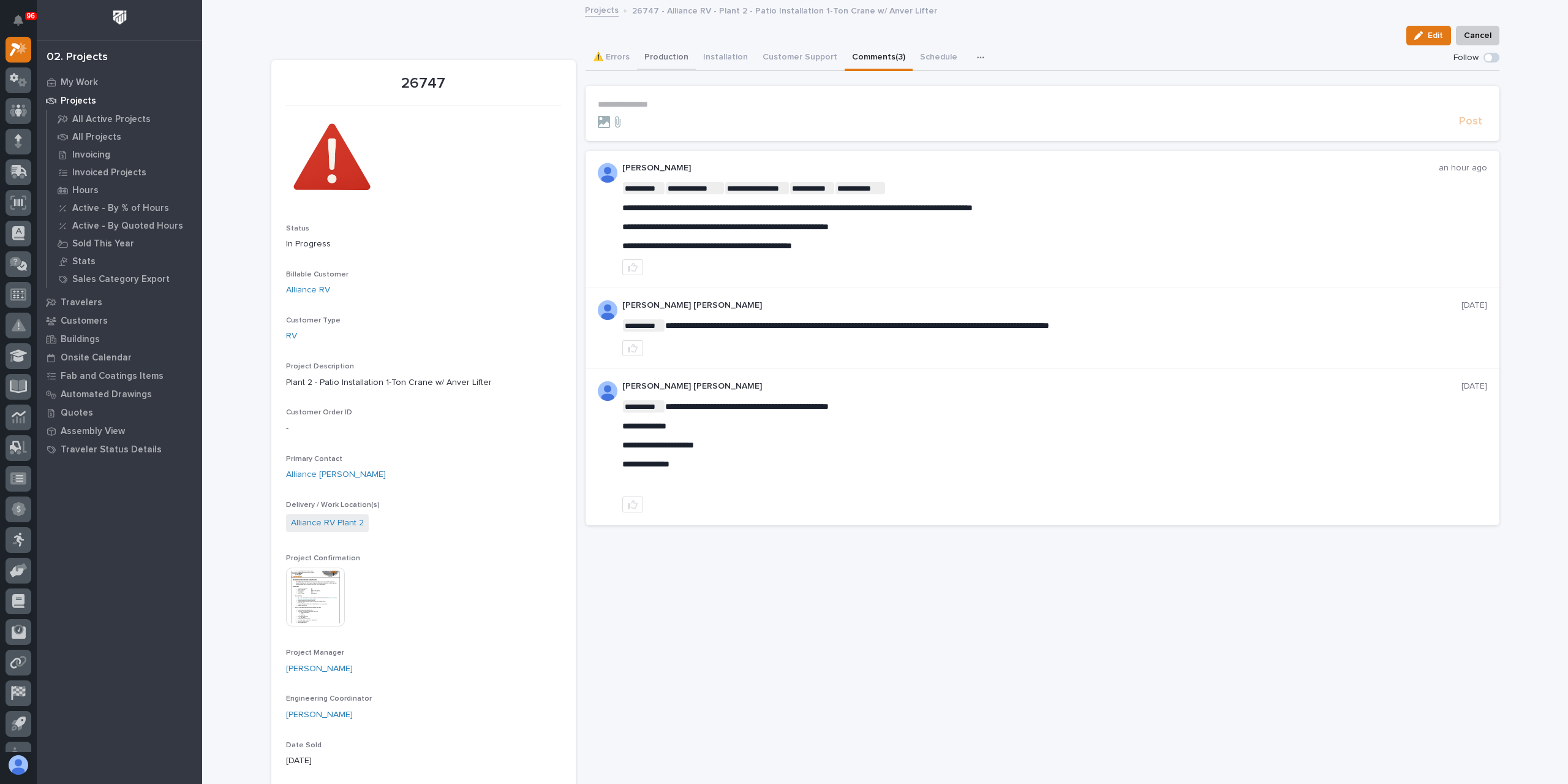
click at [665, 57] on button "Production" at bounding box center [666, 58] width 59 height 26
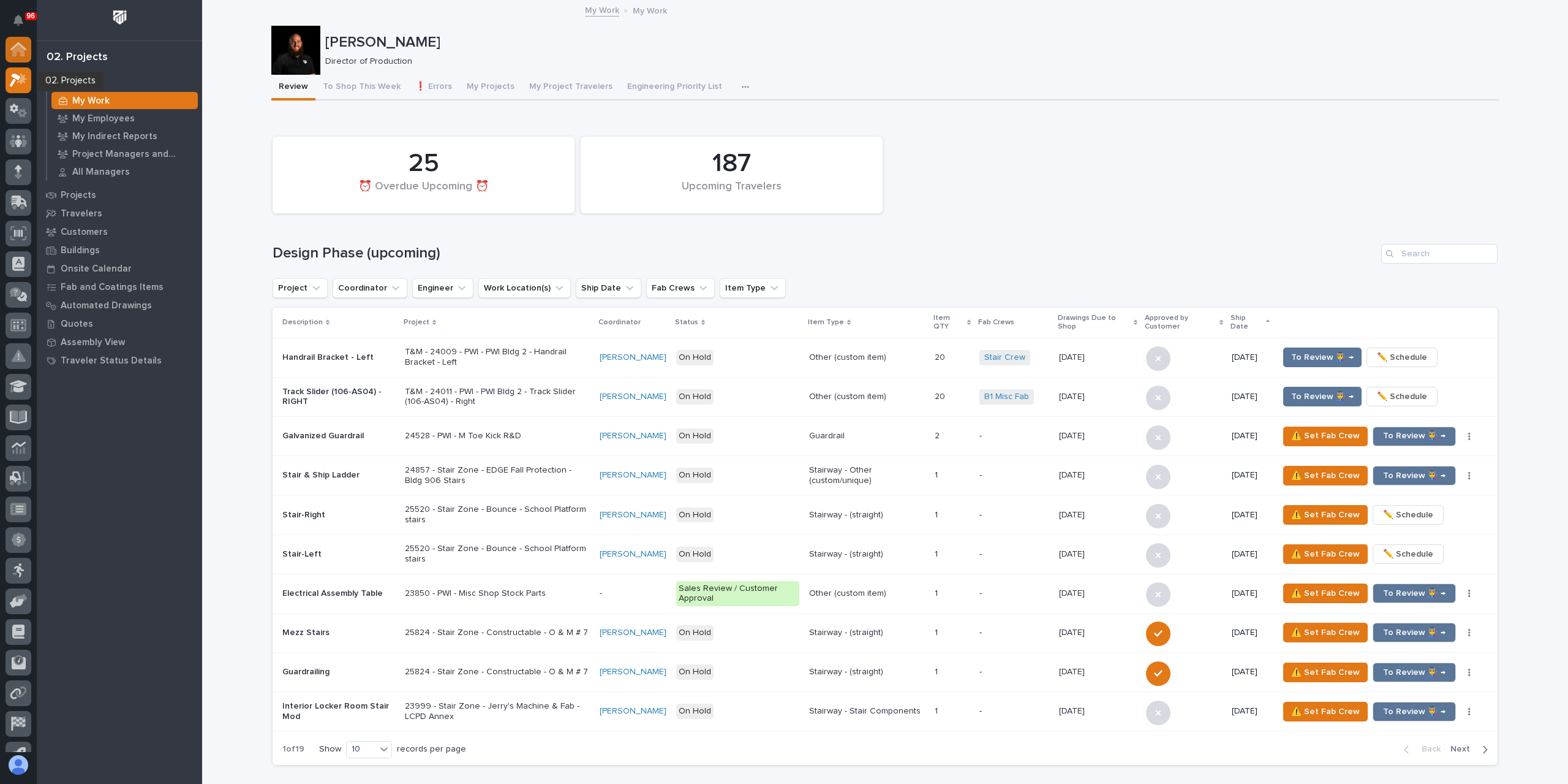
click at [24, 41] on div at bounding box center [18, 49] width 26 height 26
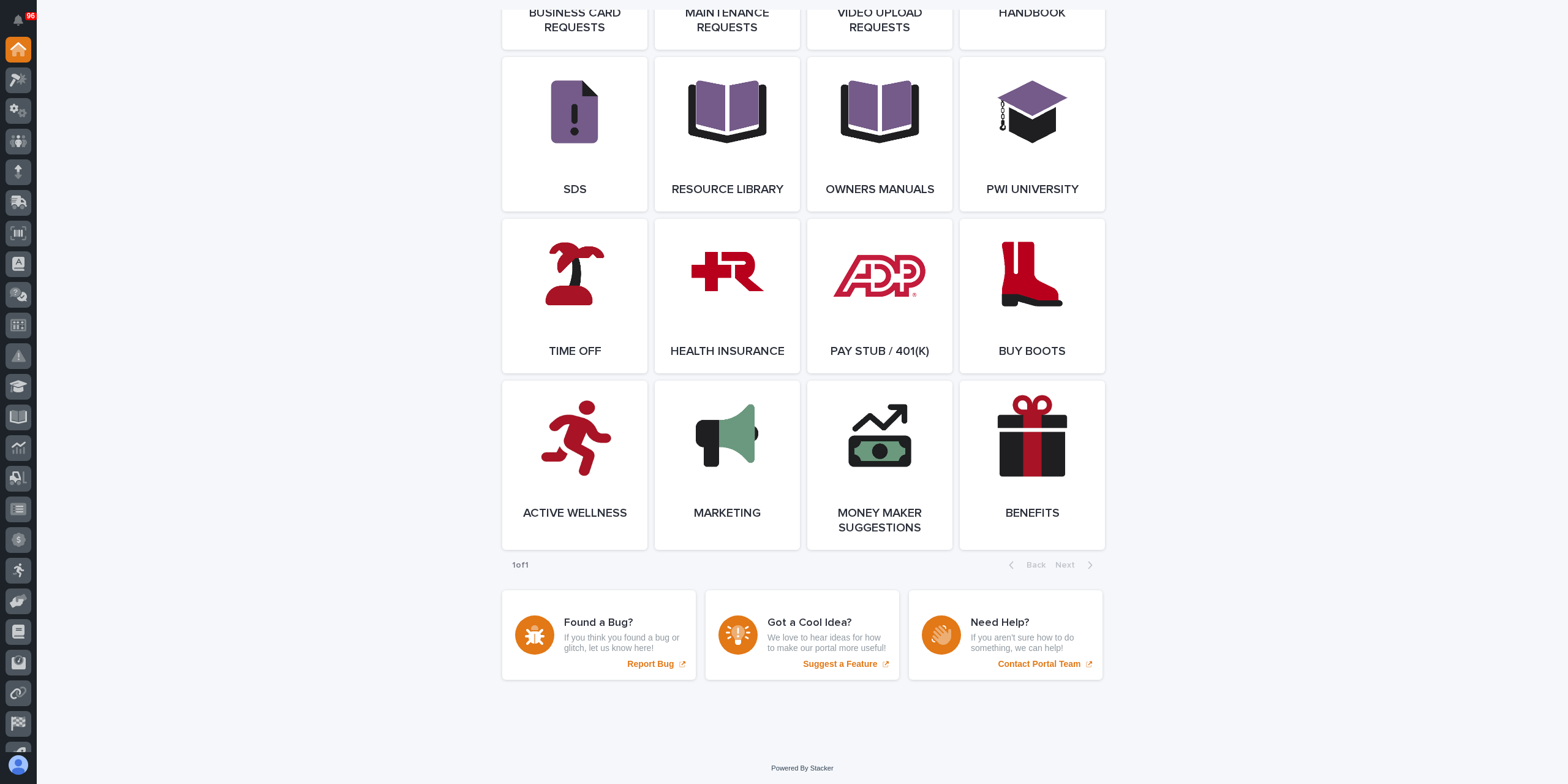
scroll to position [2088, 0]
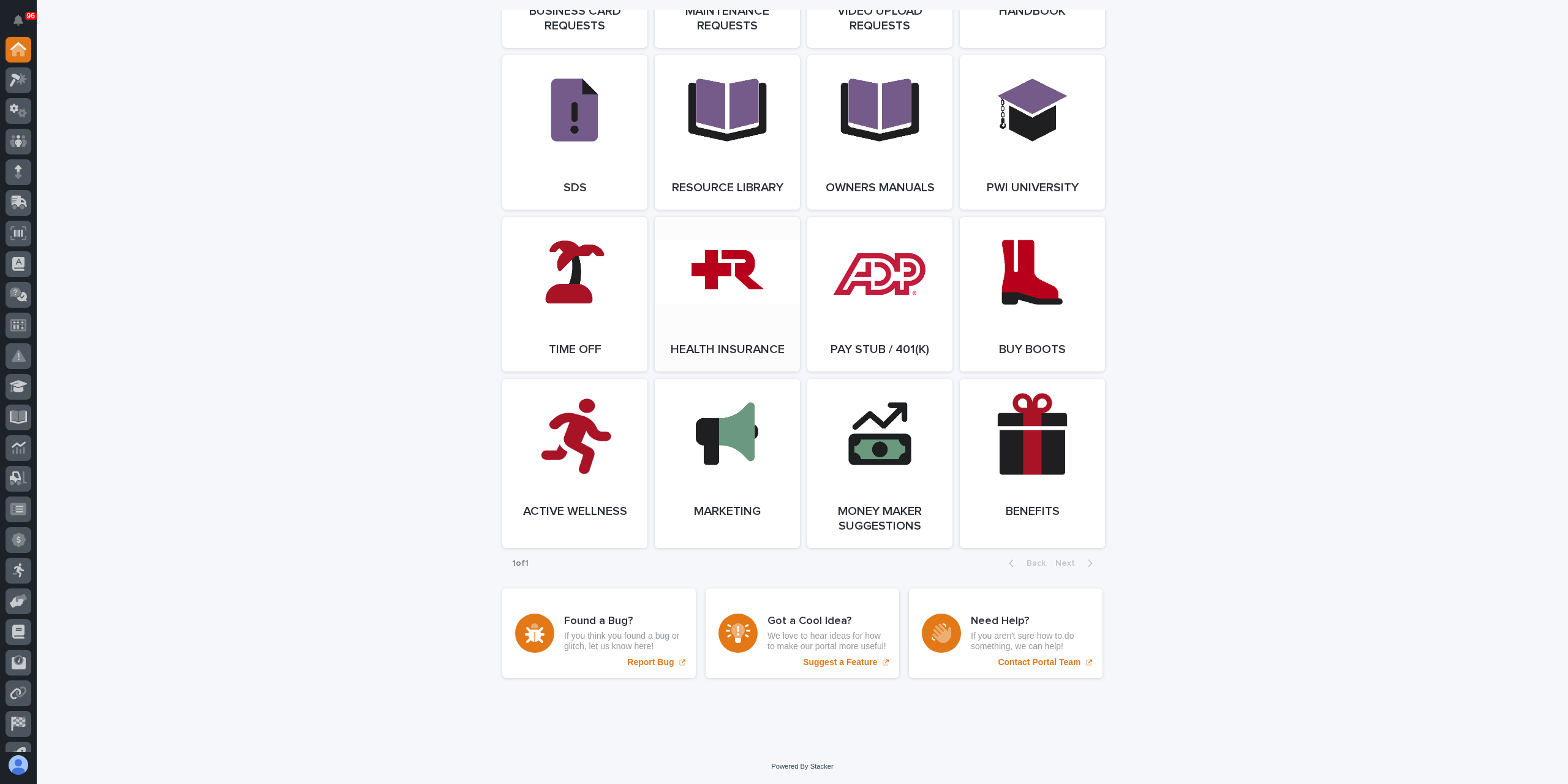
click at [708, 290] on span "Open Link" at bounding box center [727, 294] width 40 height 9
click at [16, 74] on icon at bounding box center [15, 80] width 11 height 13
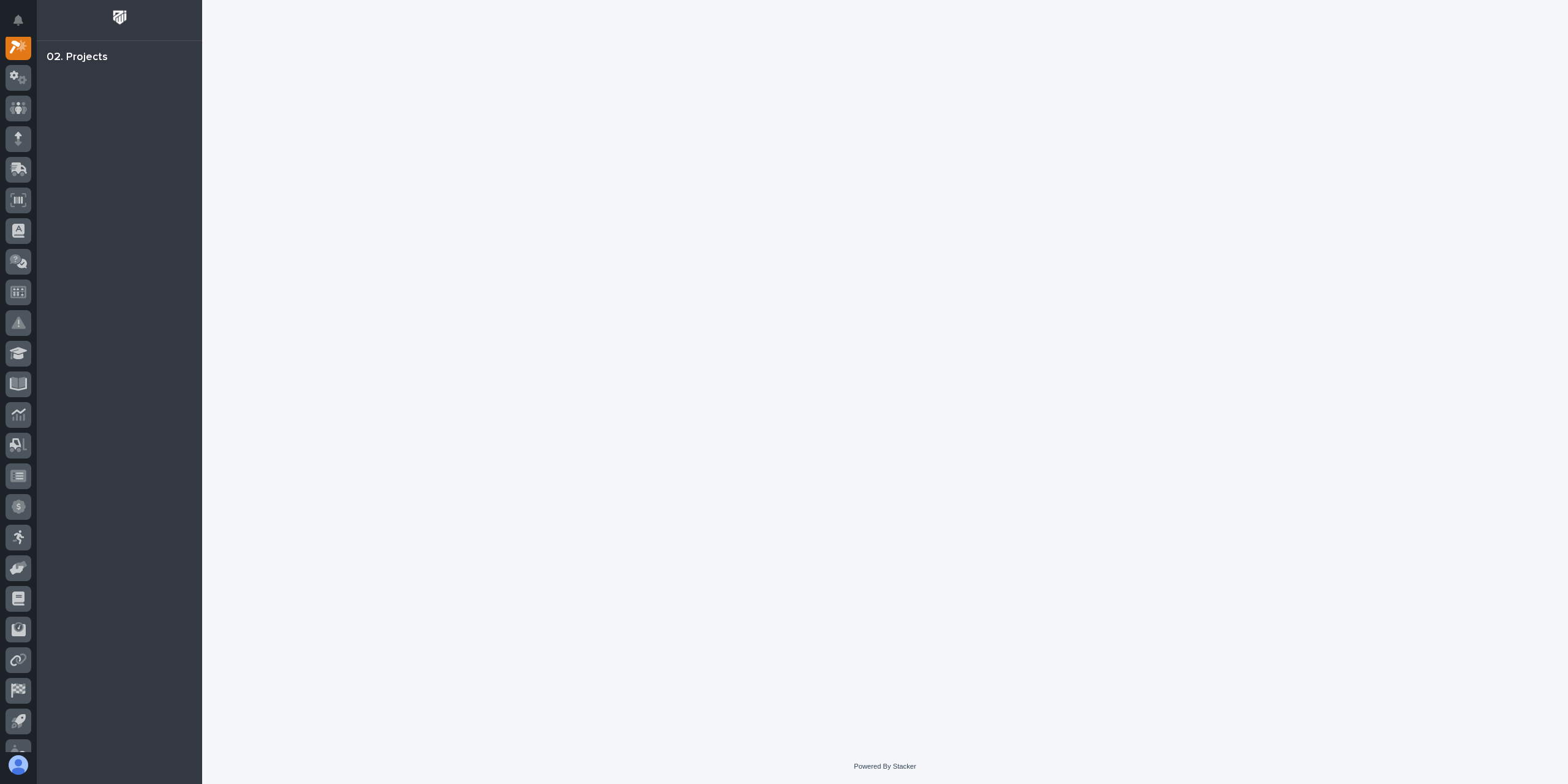
scroll to position [31, 0]
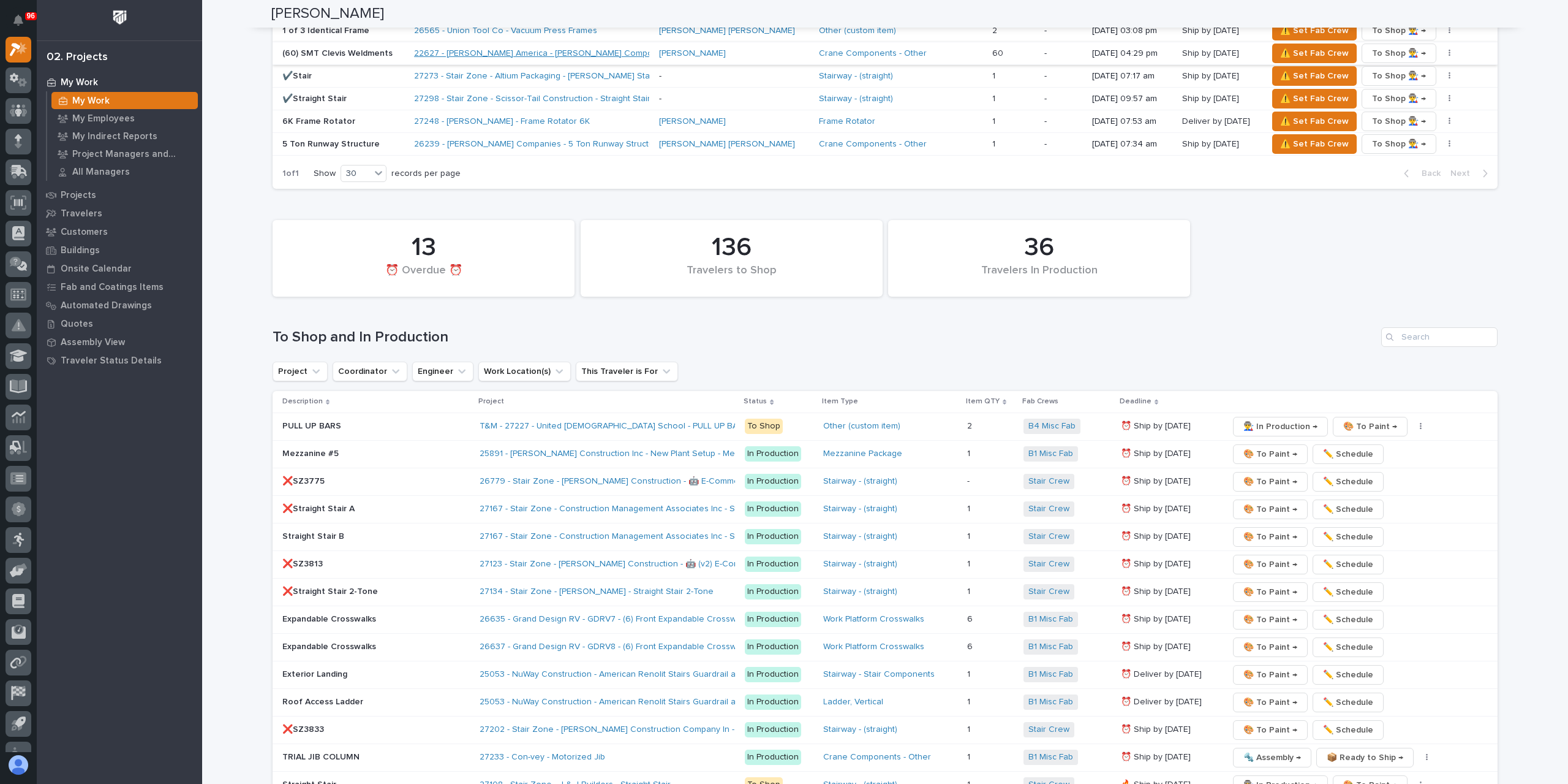
scroll to position [1778, 0]
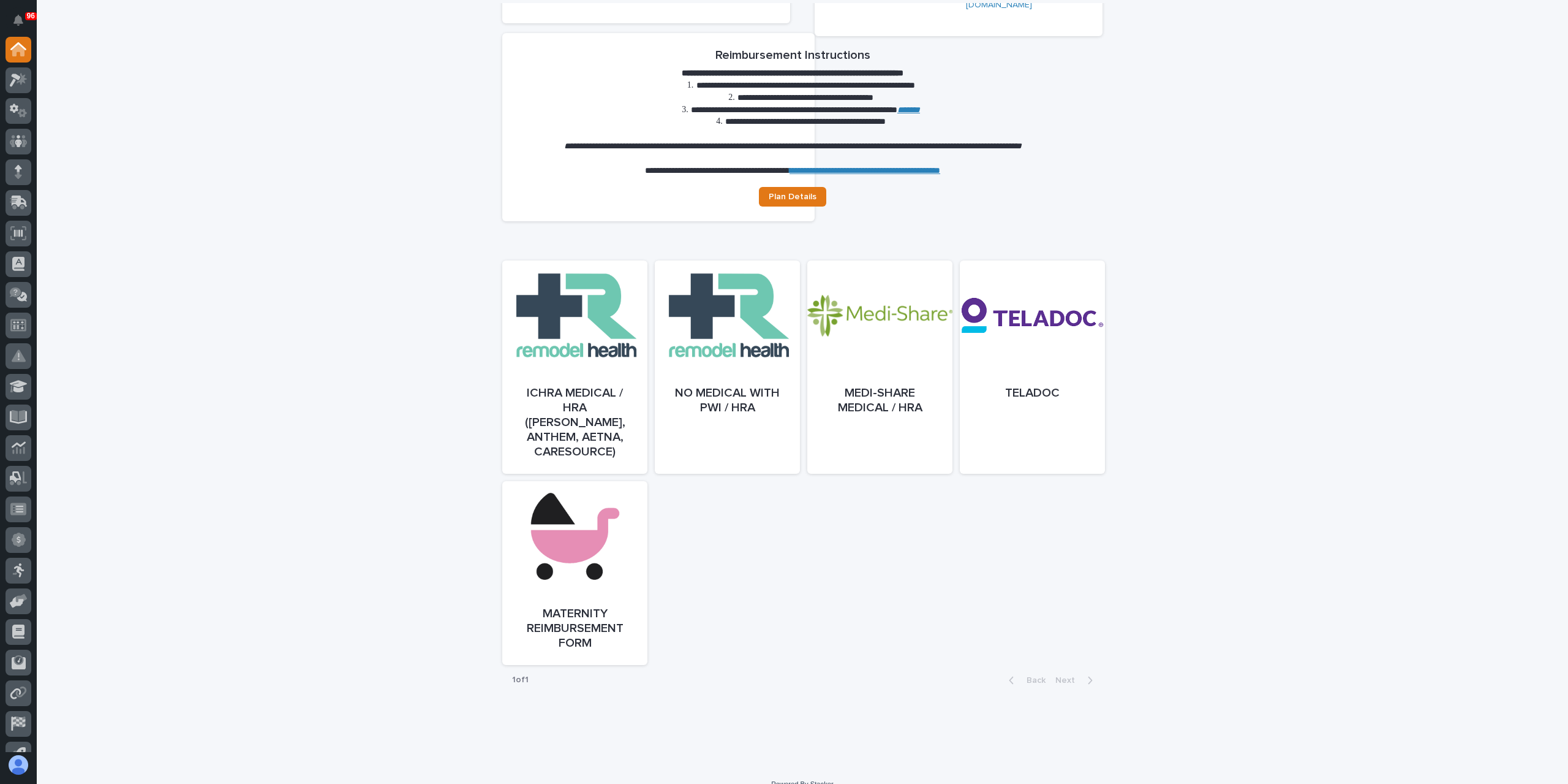
scroll to position [400, 0]
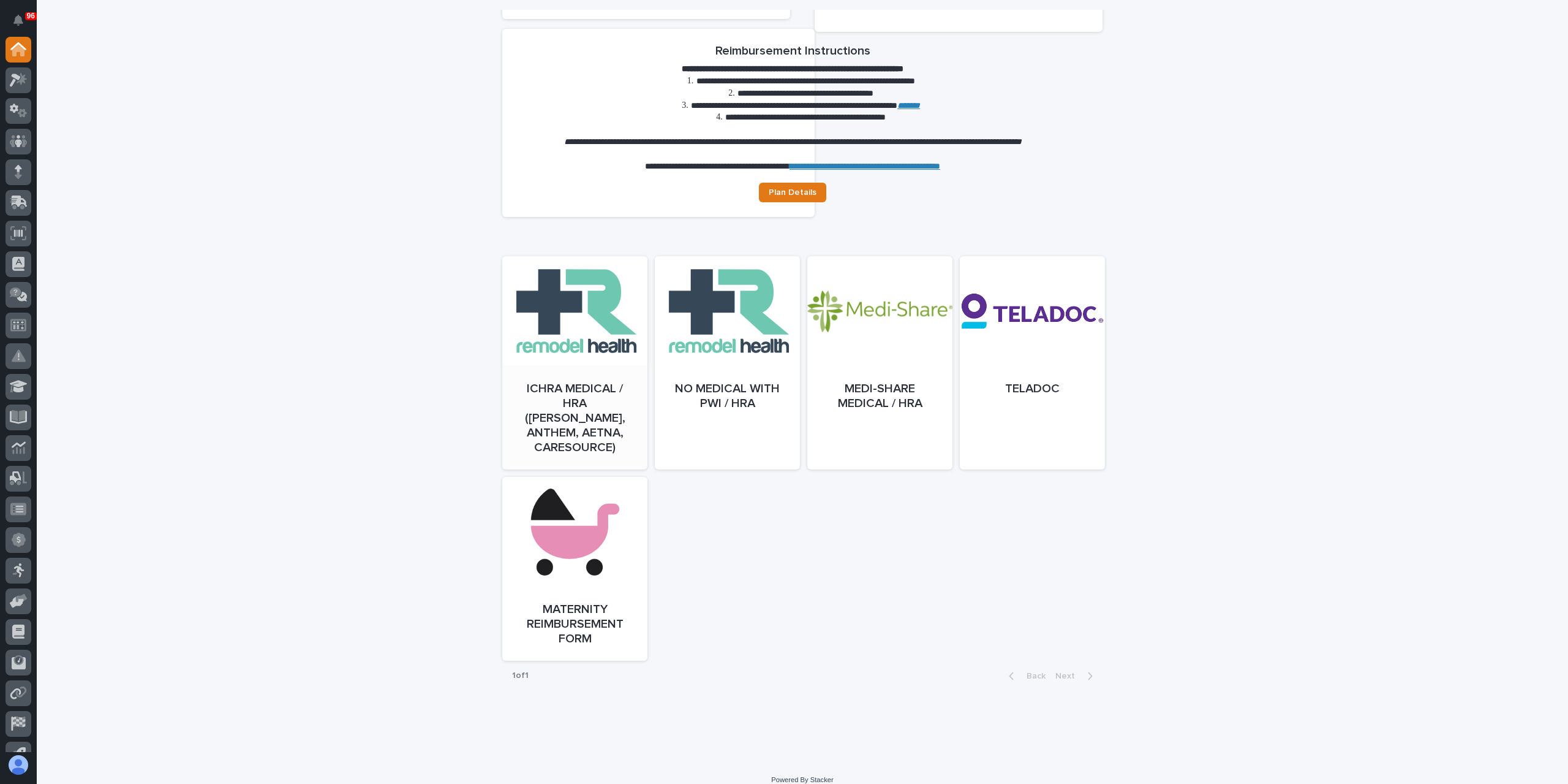
click at [547, 370] on link "Open" at bounding box center [575, 375] width 145 height 213
click at [555, 334] on link "Open" at bounding box center [575, 375] width 145 height 213
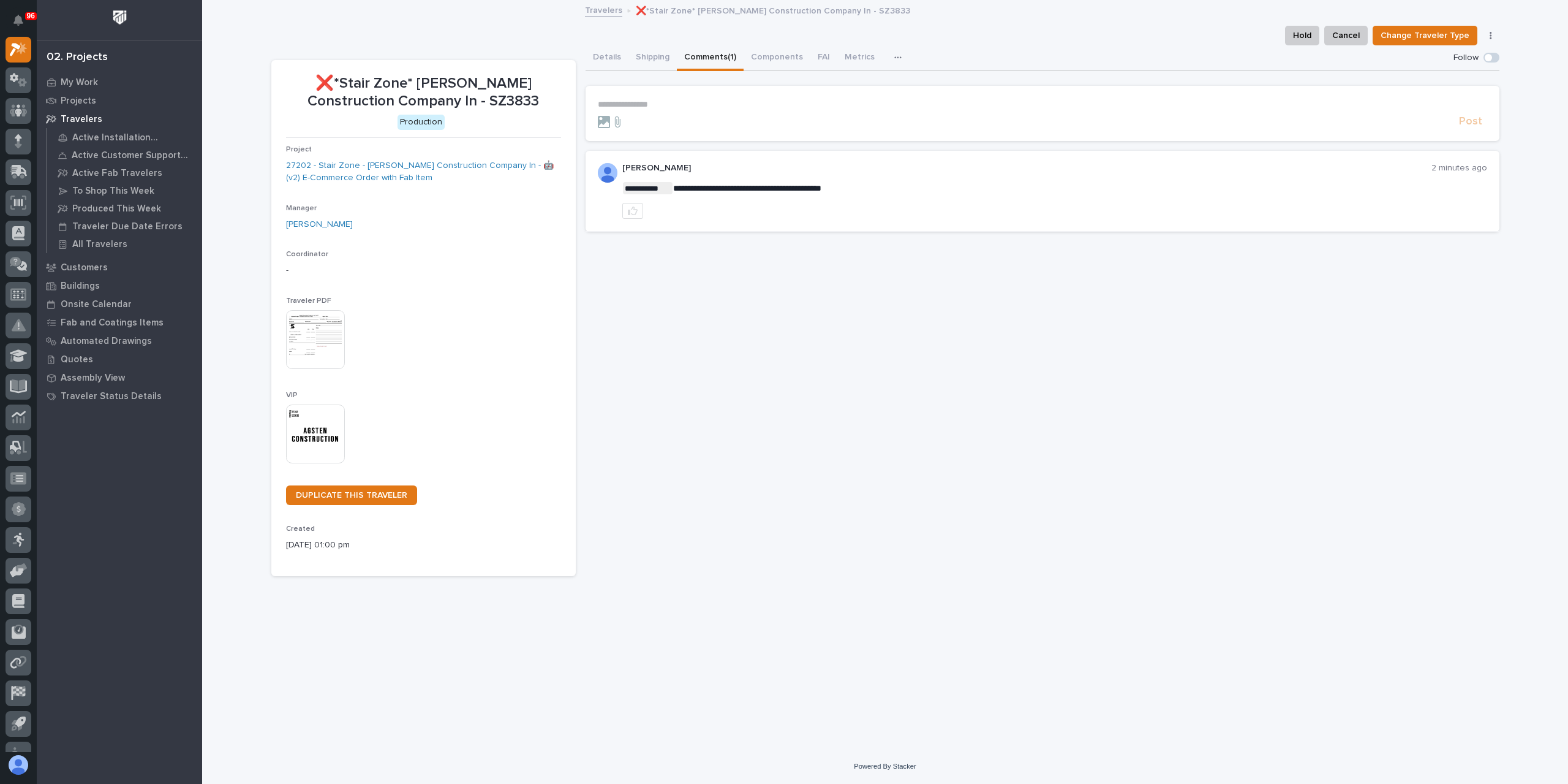
click at [634, 107] on p "**********" at bounding box center [1043, 104] width 890 height 10
click at [1466, 130] on span "Post" at bounding box center [1471, 126] width 23 height 14
